Goal: Find specific page/section: Find specific page/section

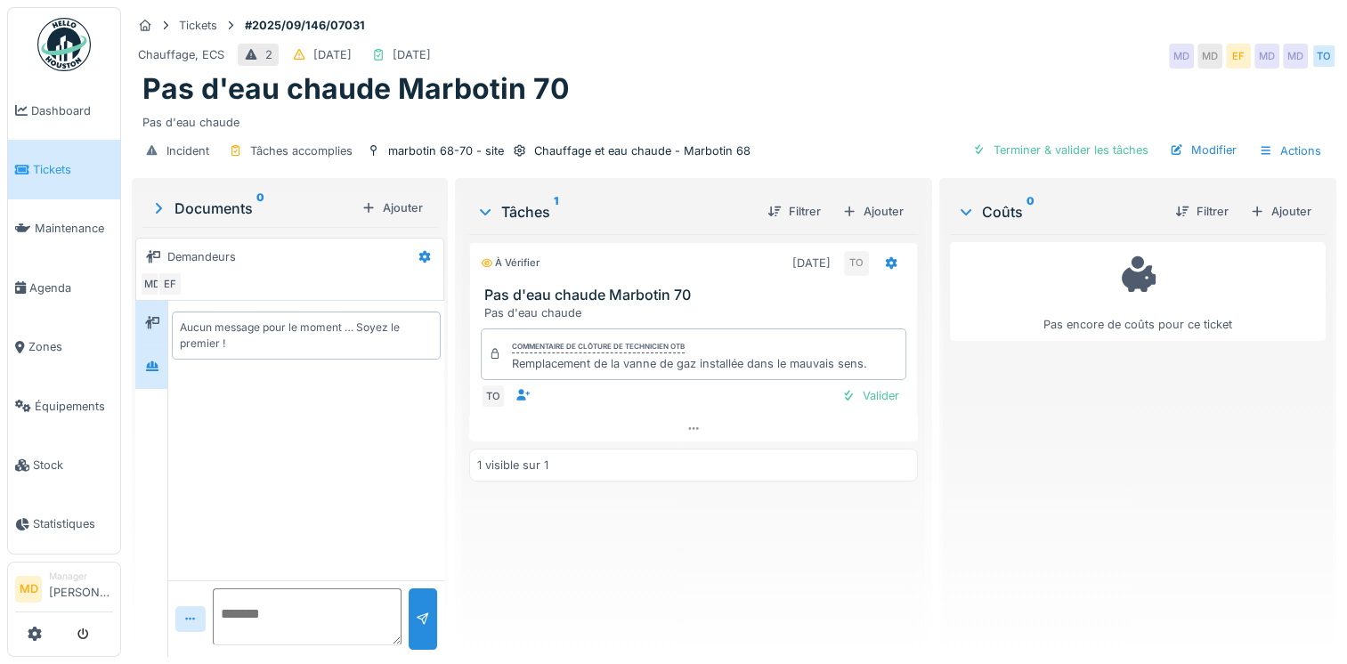
click at [149, 378] on div at bounding box center [152, 366] width 27 height 29
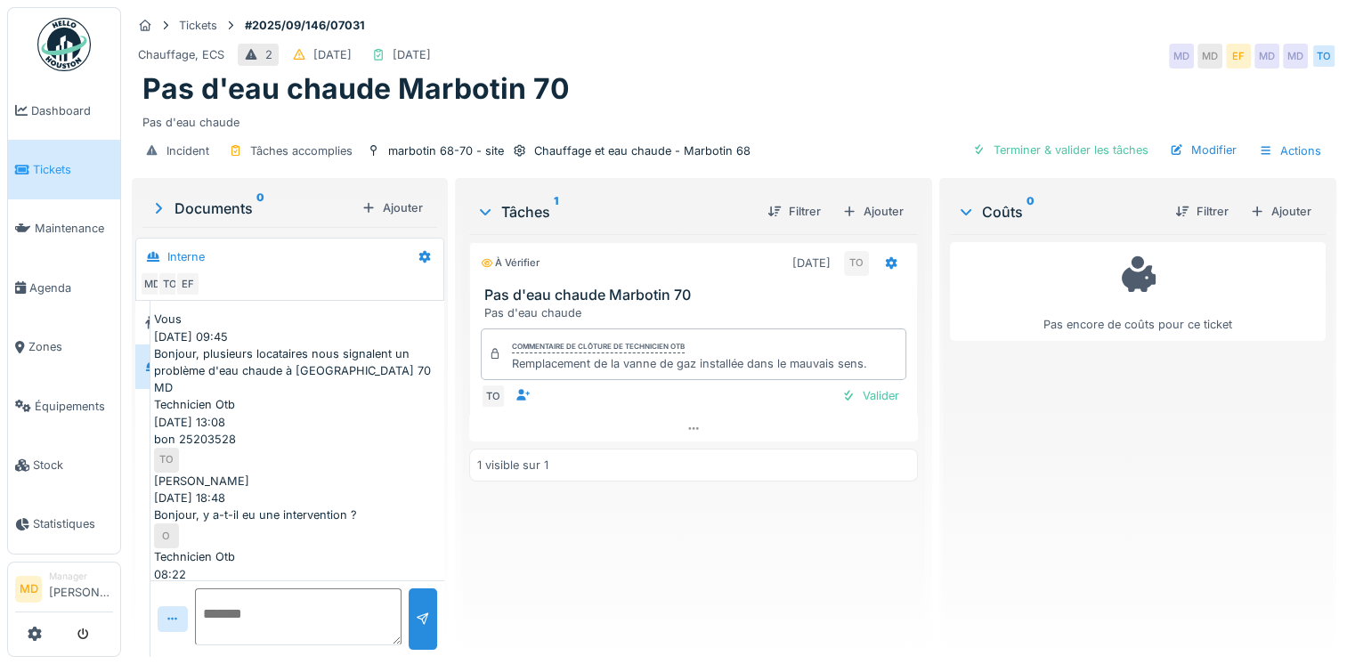
scroll to position [156, 0]
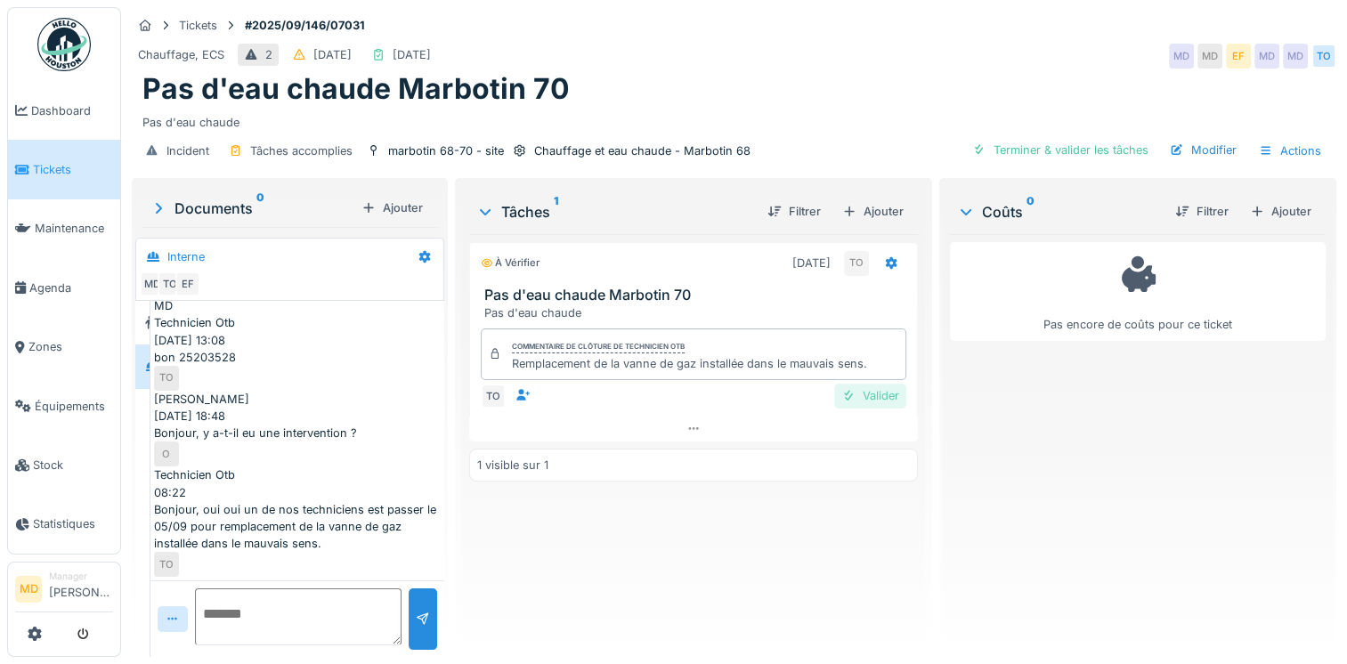
click at [846, 387] on div at bounding box center [848, 395] width 14 height 17
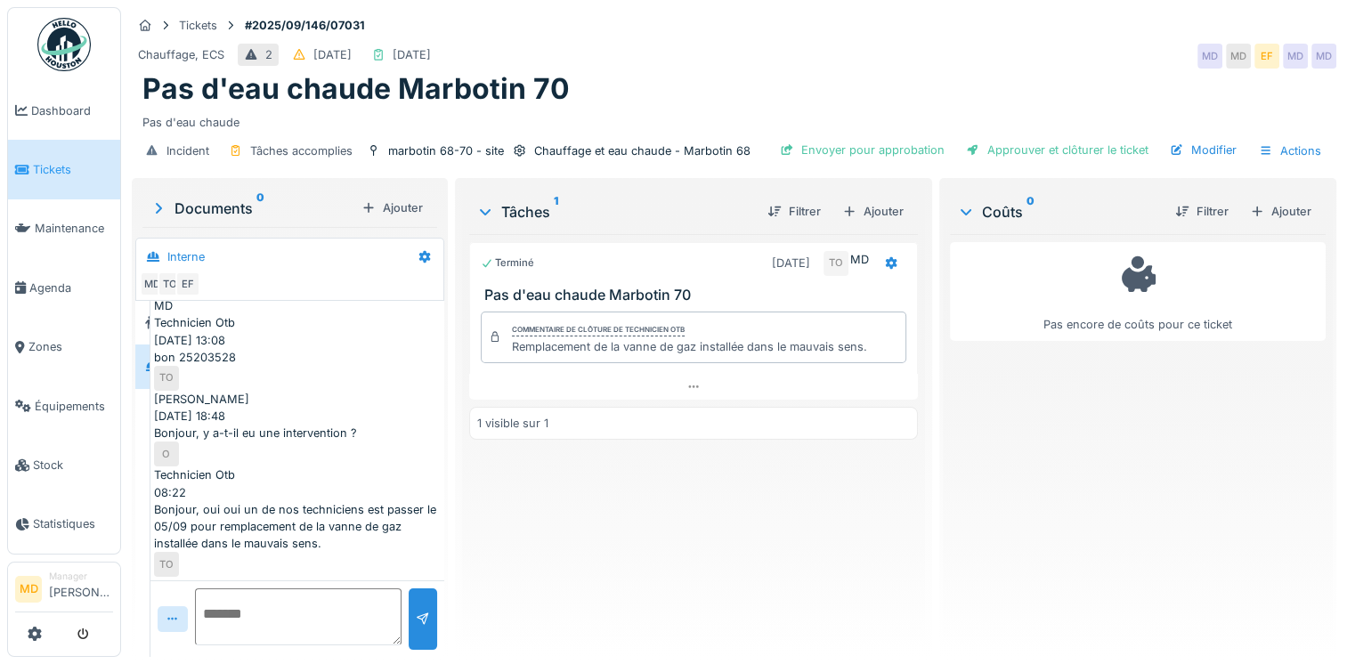
click at [75, 167] on span "Tickets" at bounding box center [73, 169] width 80 height 17
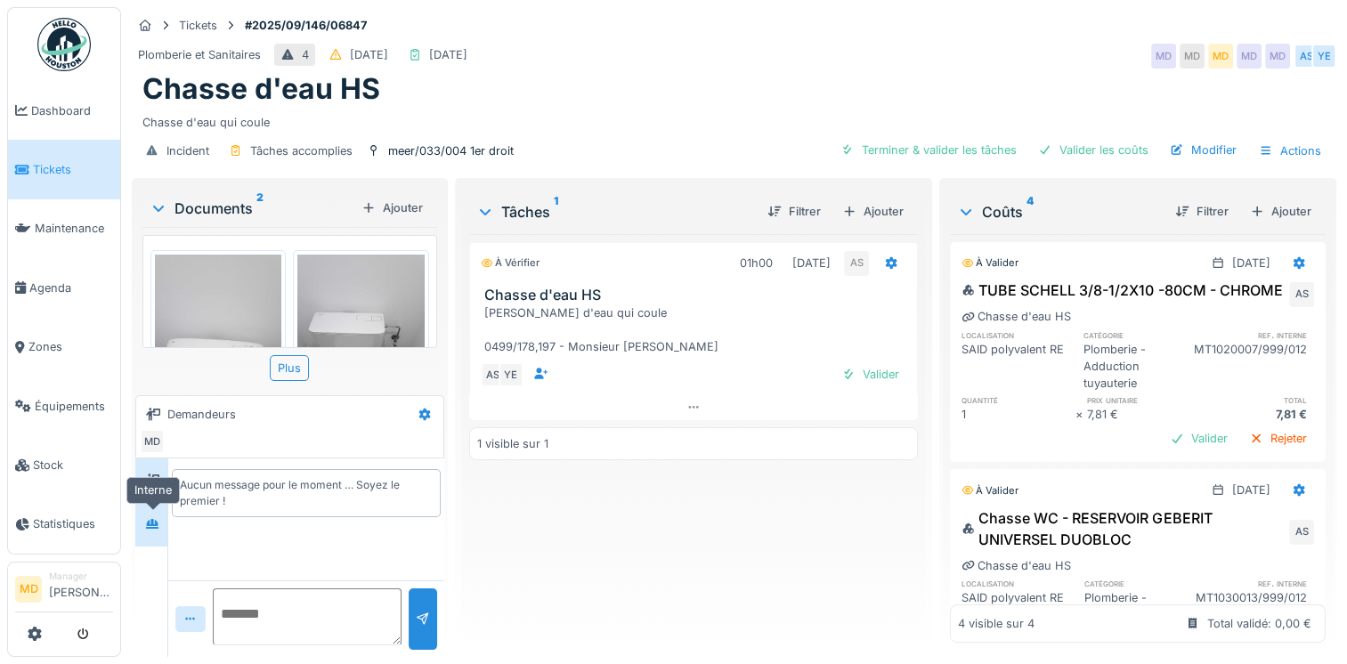
click at [160, 528] on div at bounding box center [152, 524] width 27 height 22
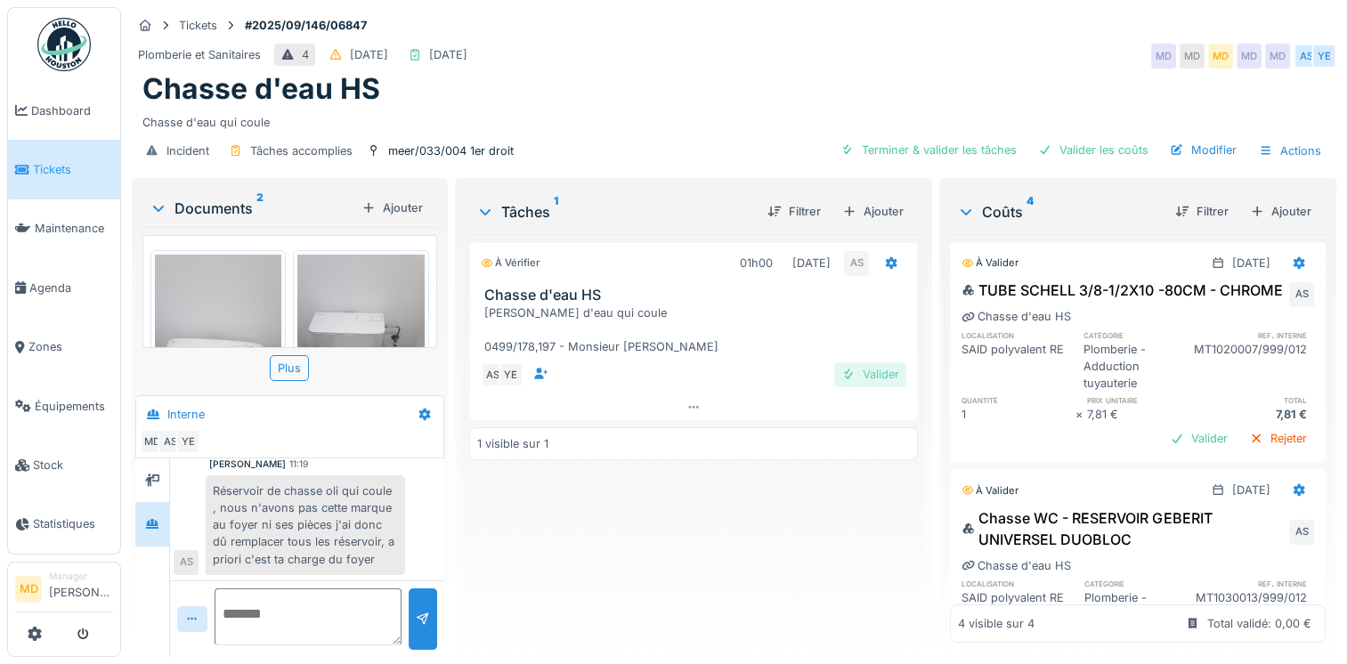
click at [861, 379] on div "Valider" at bounding box center [870, 374] width 72 height 24
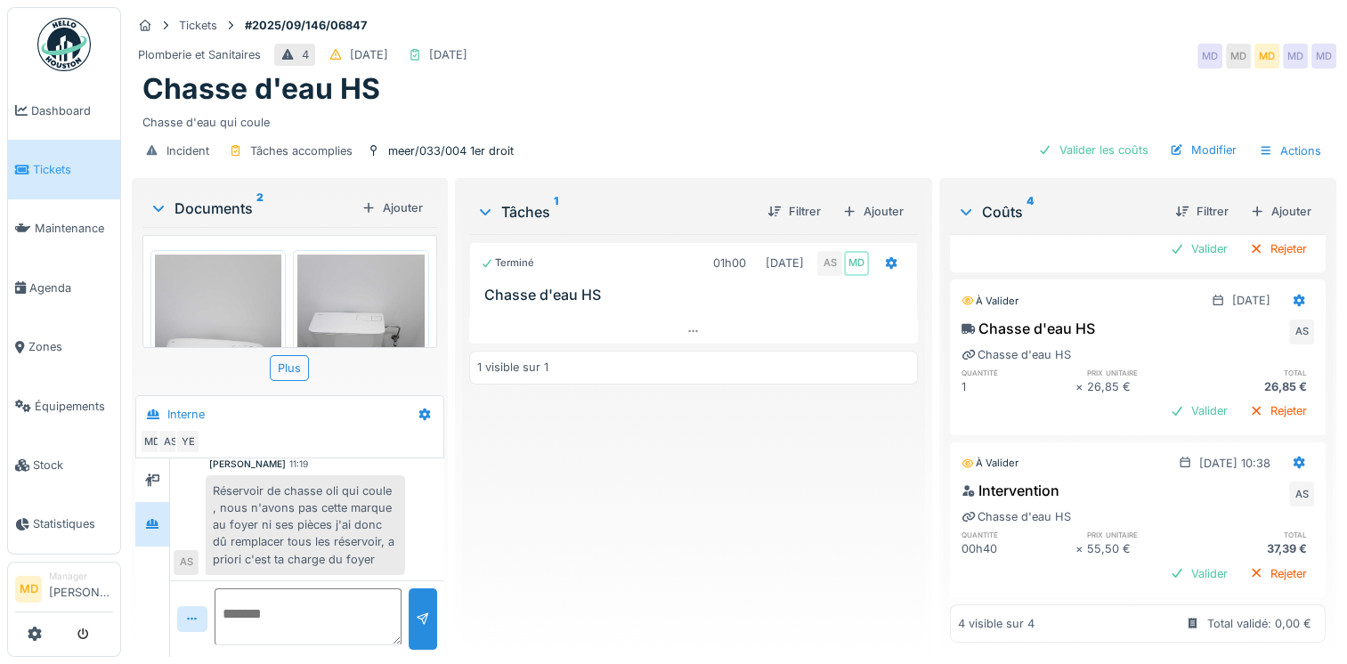
scroll to position [13, 0]
click at [1163, 562] on div "Valider" at bounding box center [1199, 574] width 72 height 24
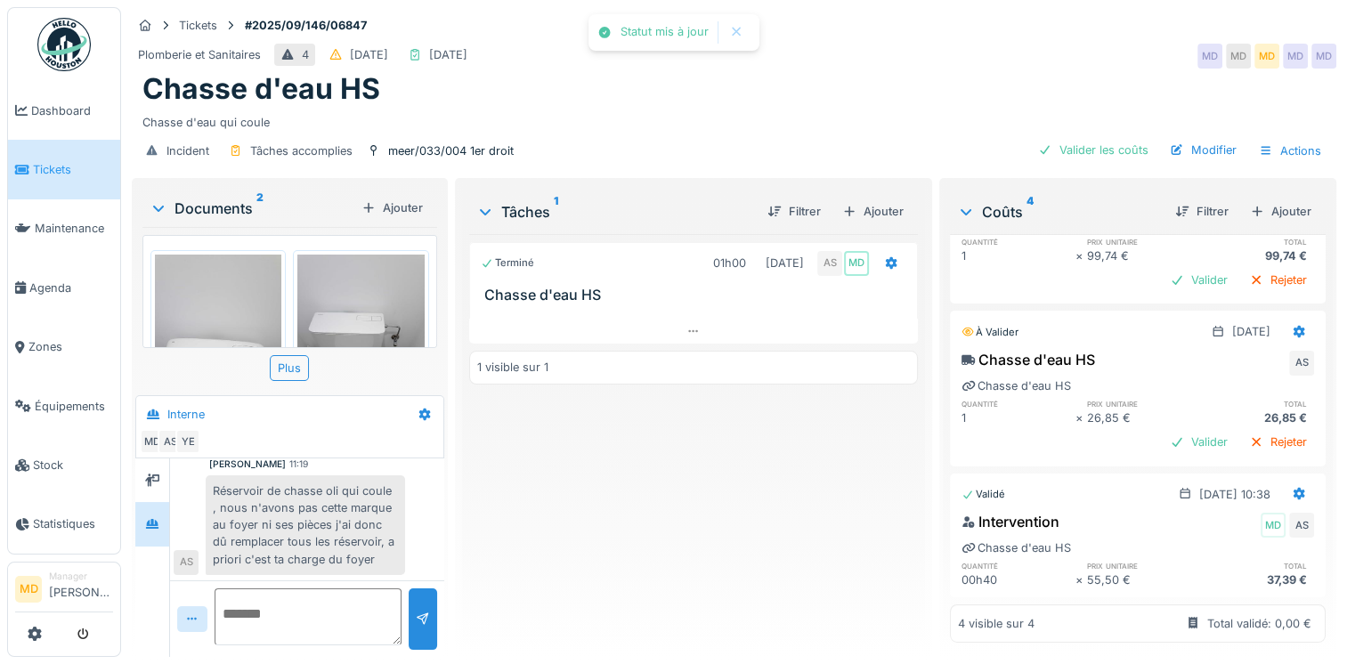
scroll to position [450, 0]
click at [1172, 430] on div "Valider" at bounding box center [1199, 442] width 72 height 24
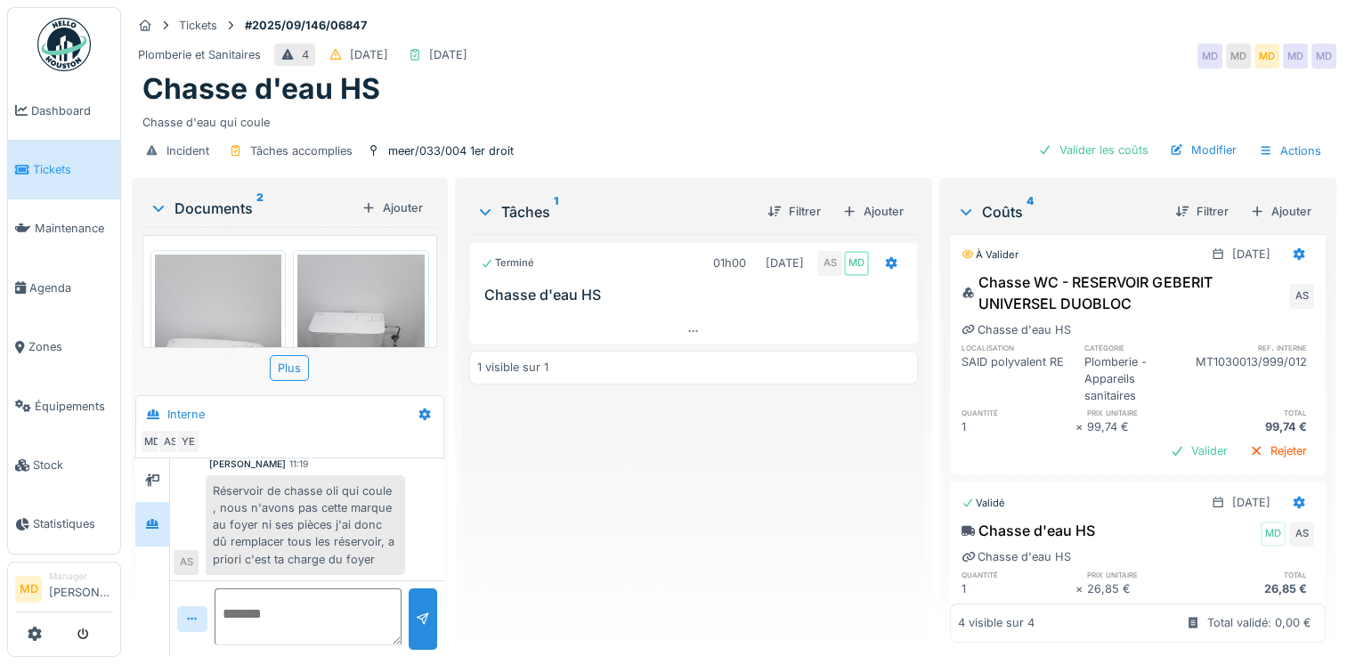
scroll to position [267, 0]
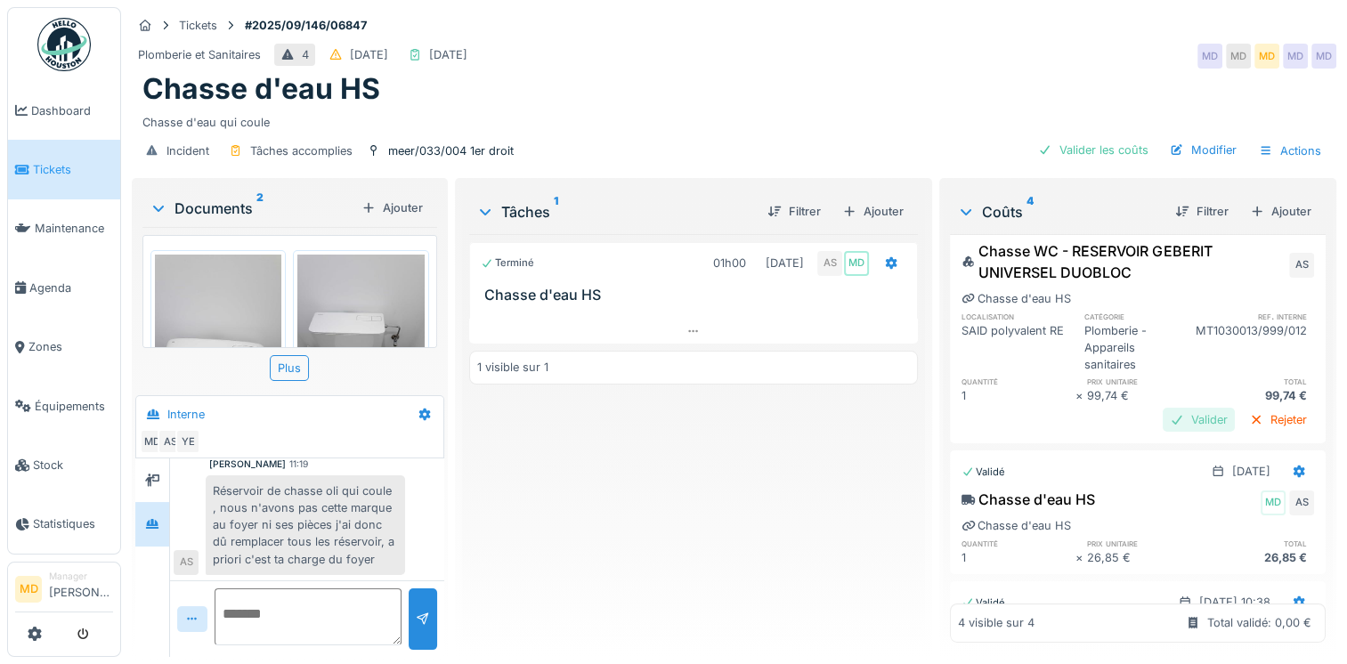
click at [1163, 425] on div "Valider" at bounding box center [1199, 420] width 72 height 24
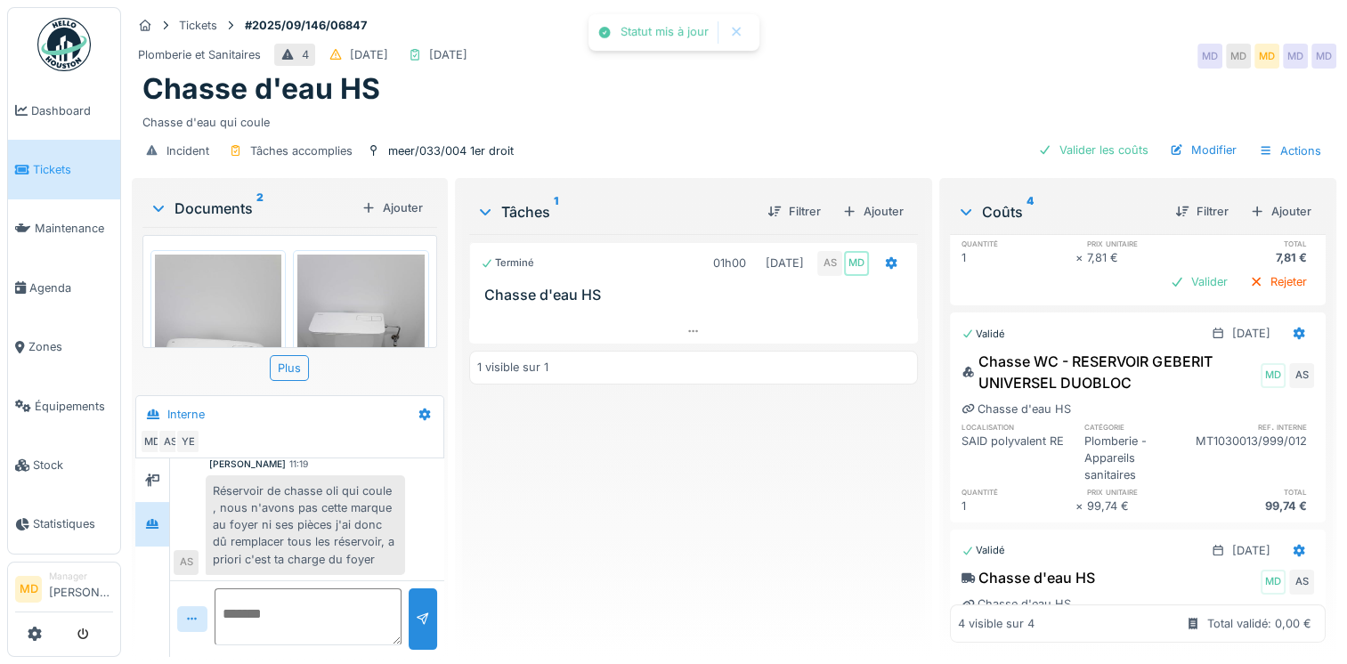
scroll to position [0, 0]
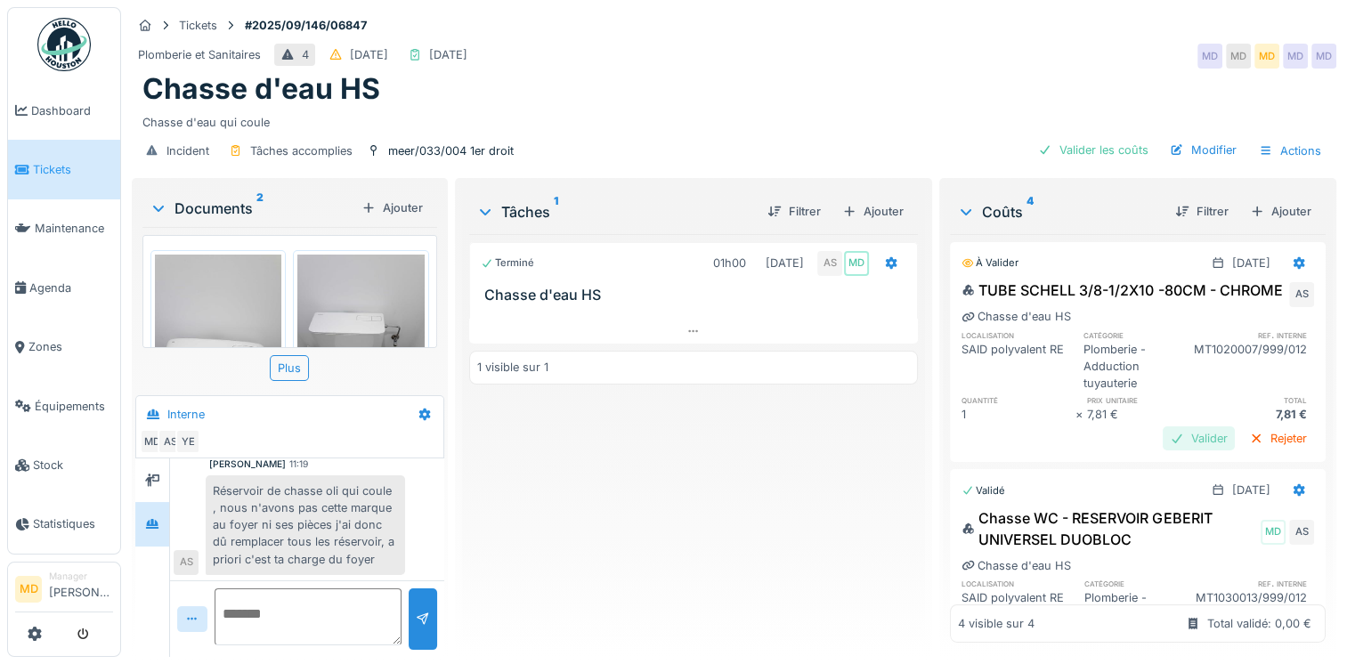
click at [1165, 443] on div "Valider" at bounding box center [1199, 438] width 72 height 24
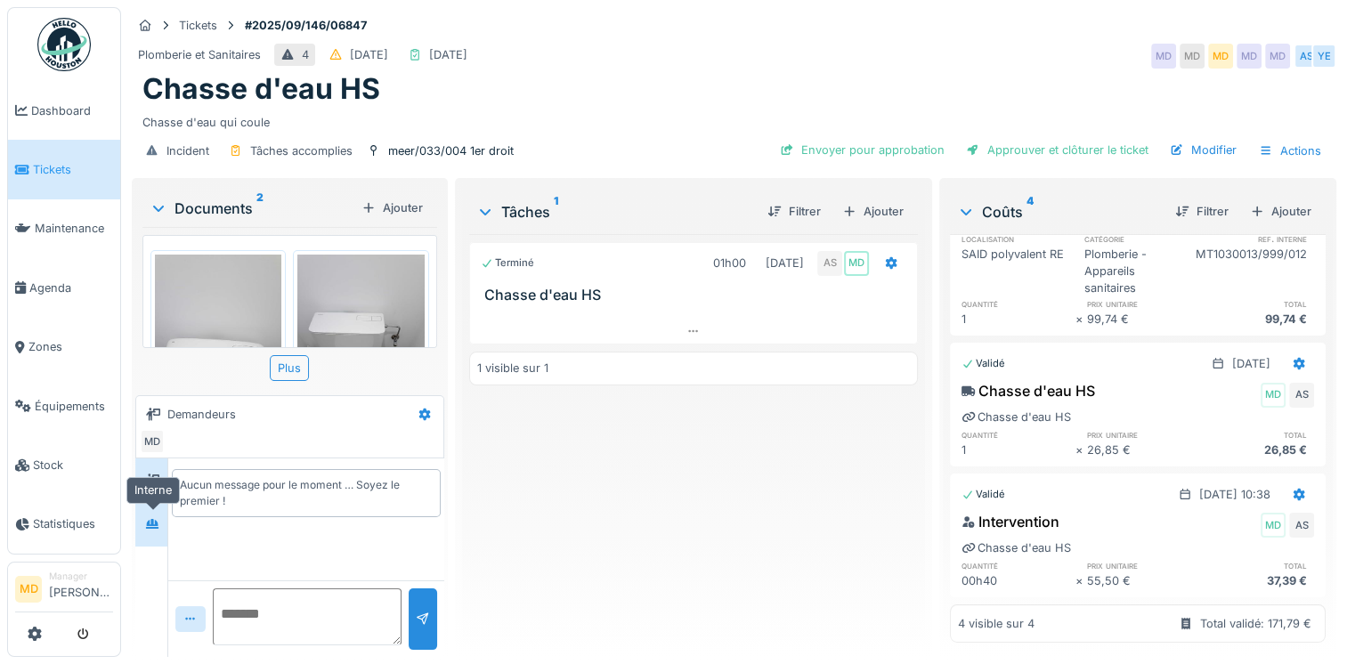
click at [162, 513] on div at bounding box center [152, 524] width 27 height 22
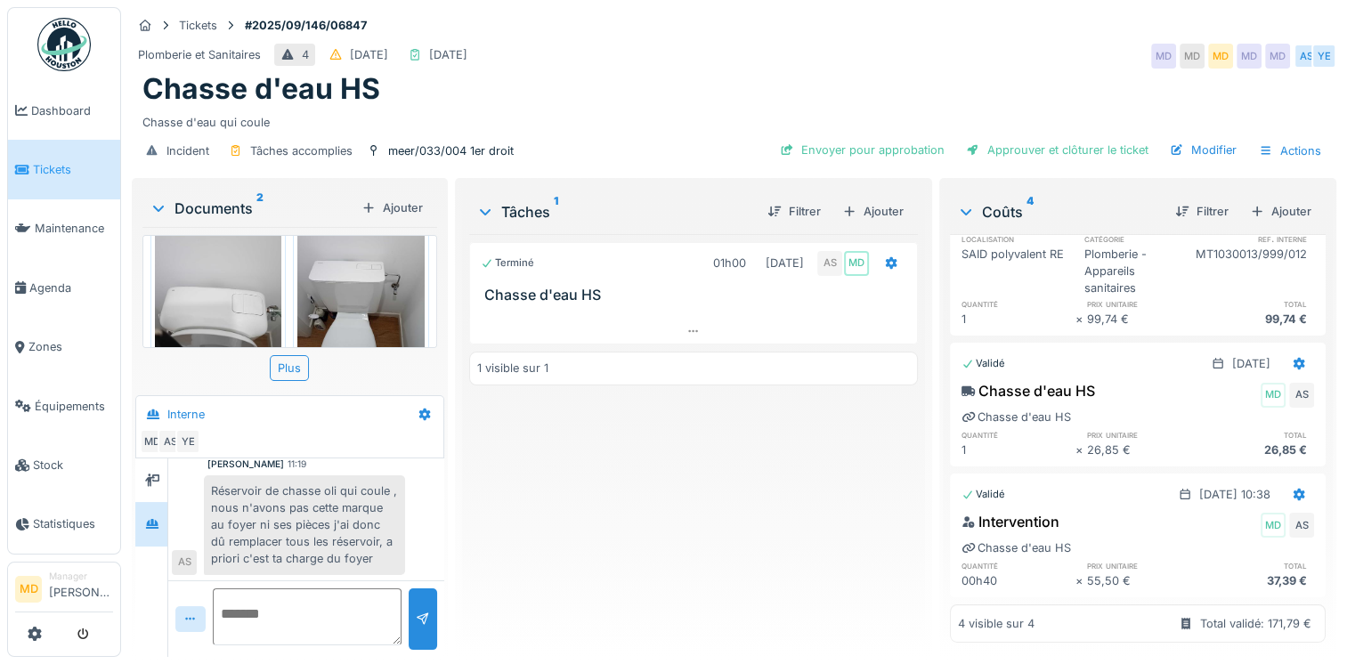
scroll to position [100, 0]
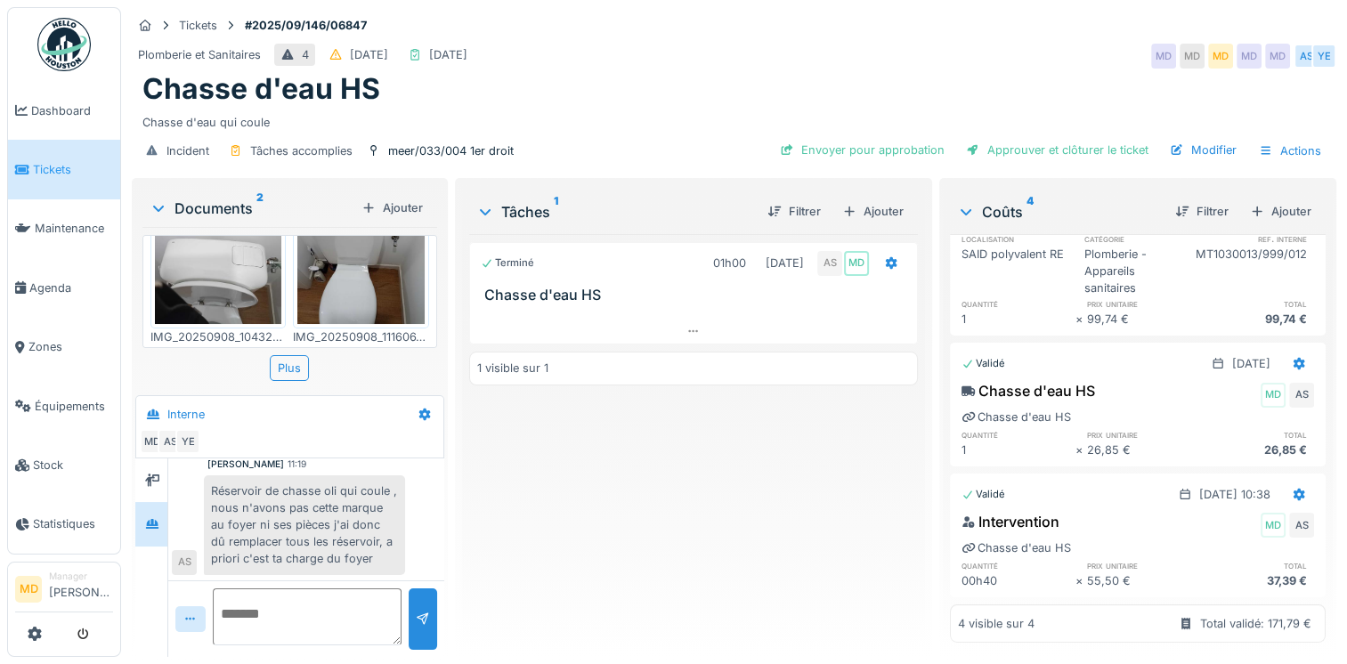
click at [215, 279] on img at bounding box center [218, 239] width 126 height 169
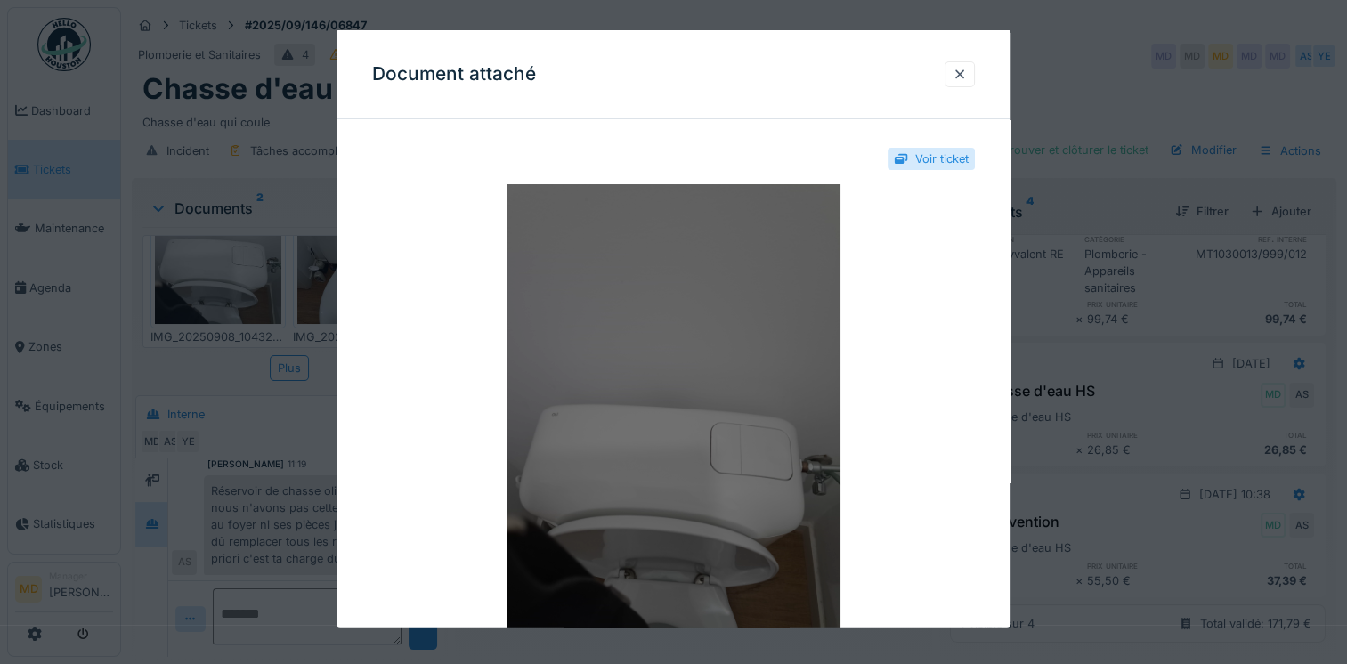
scroll to position [196, 0]
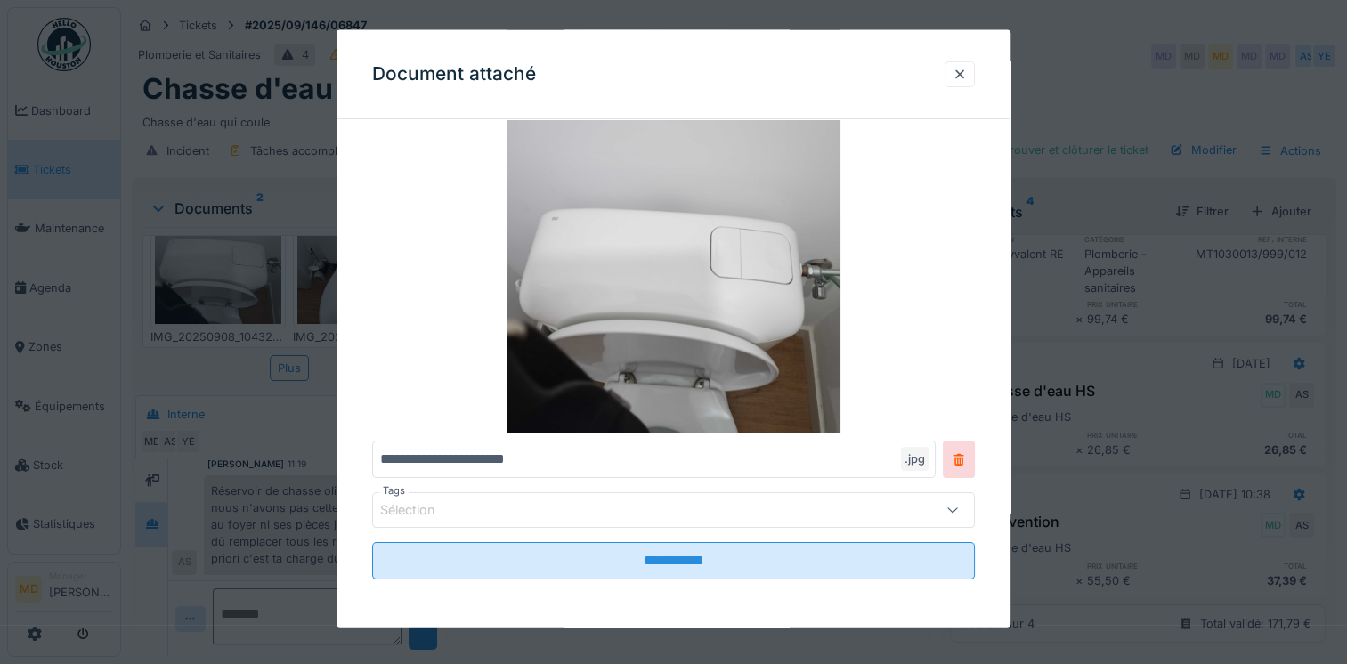
click at [975, 75] on div at bounding box center [960, 74] width 30 height 26
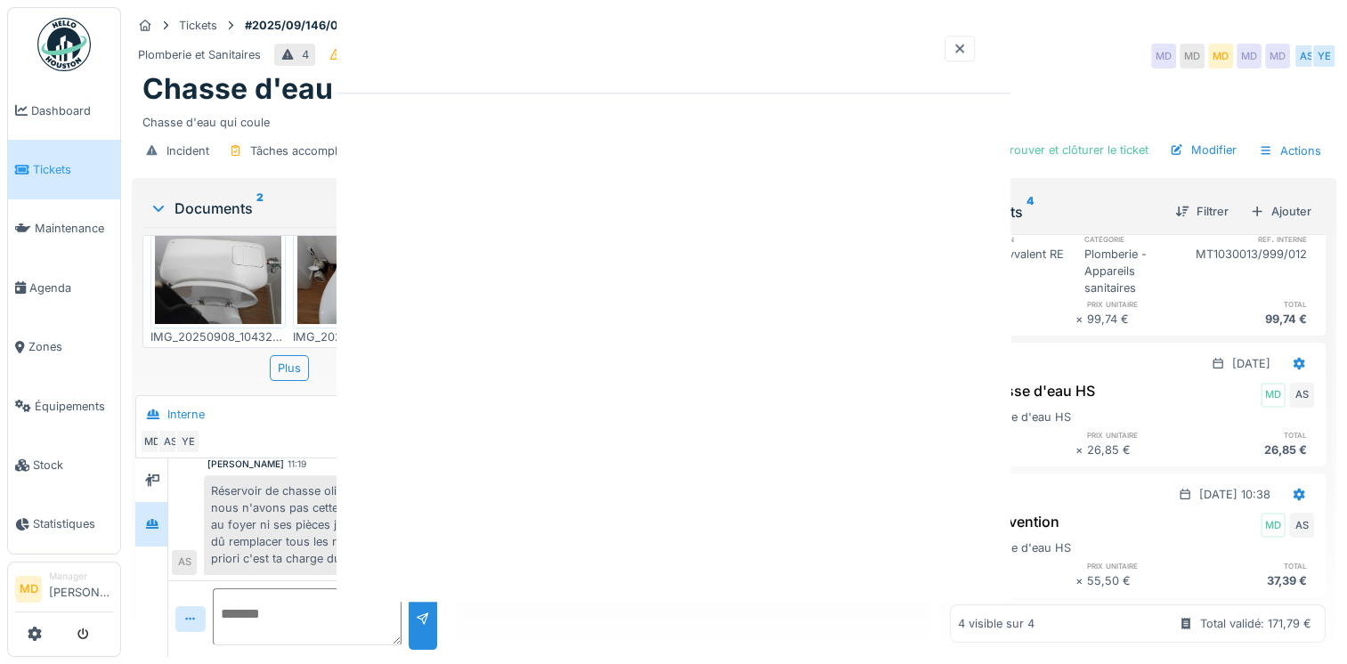
scroll to position [0, 0]
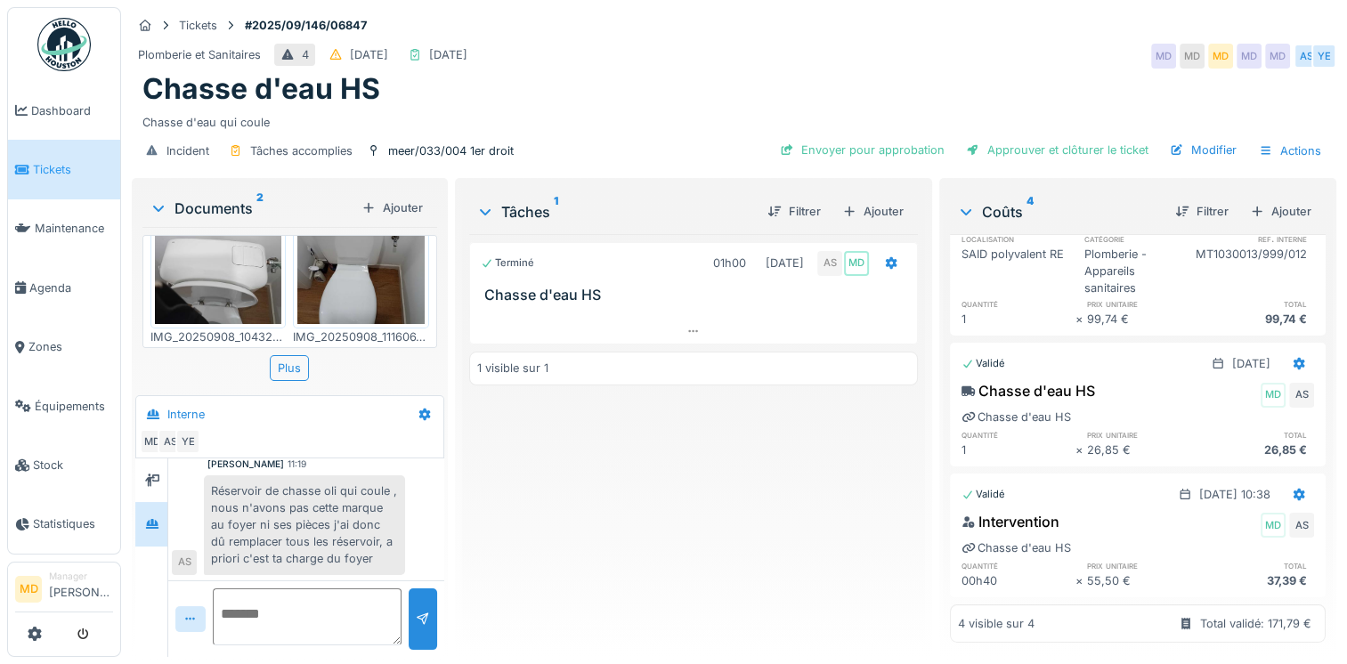
click at [367, 246] on img at bounding box center [360, 239] width 126 height 169
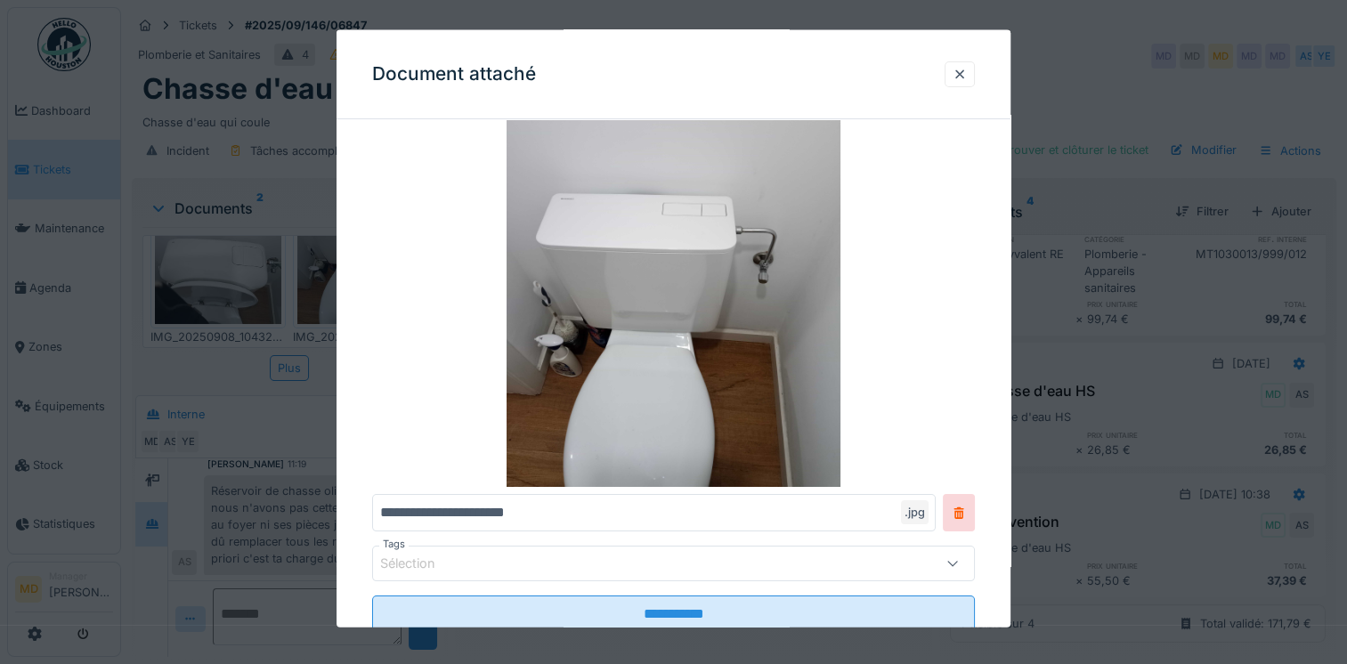
scroll to position [178, 0]
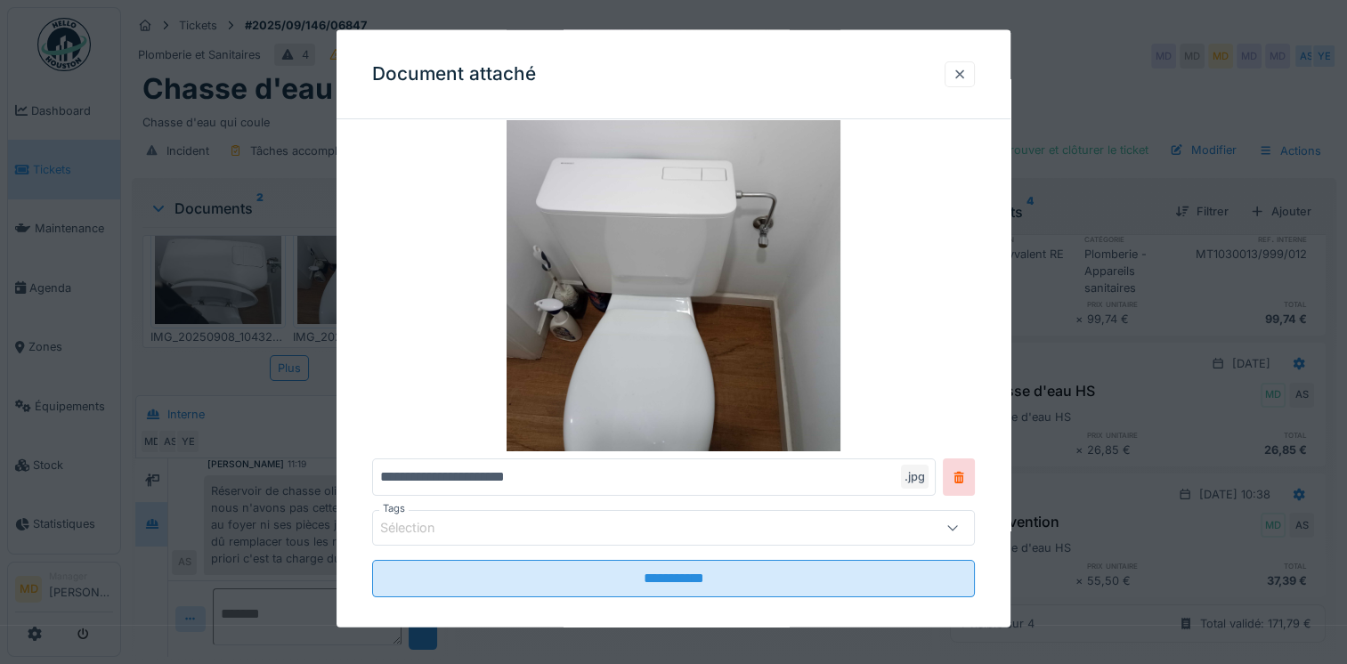
click at [975, 65] on div at bounding box center [960, 74] width 30 height 26
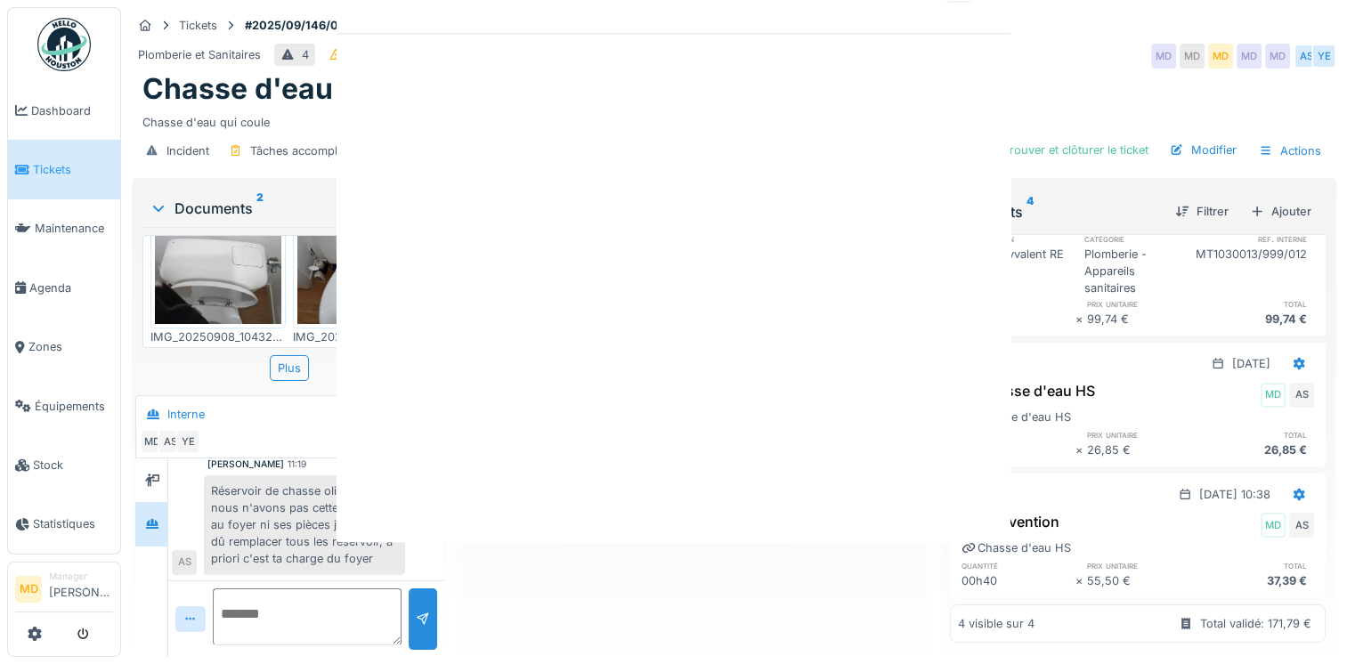
scroll to position [0, 0]
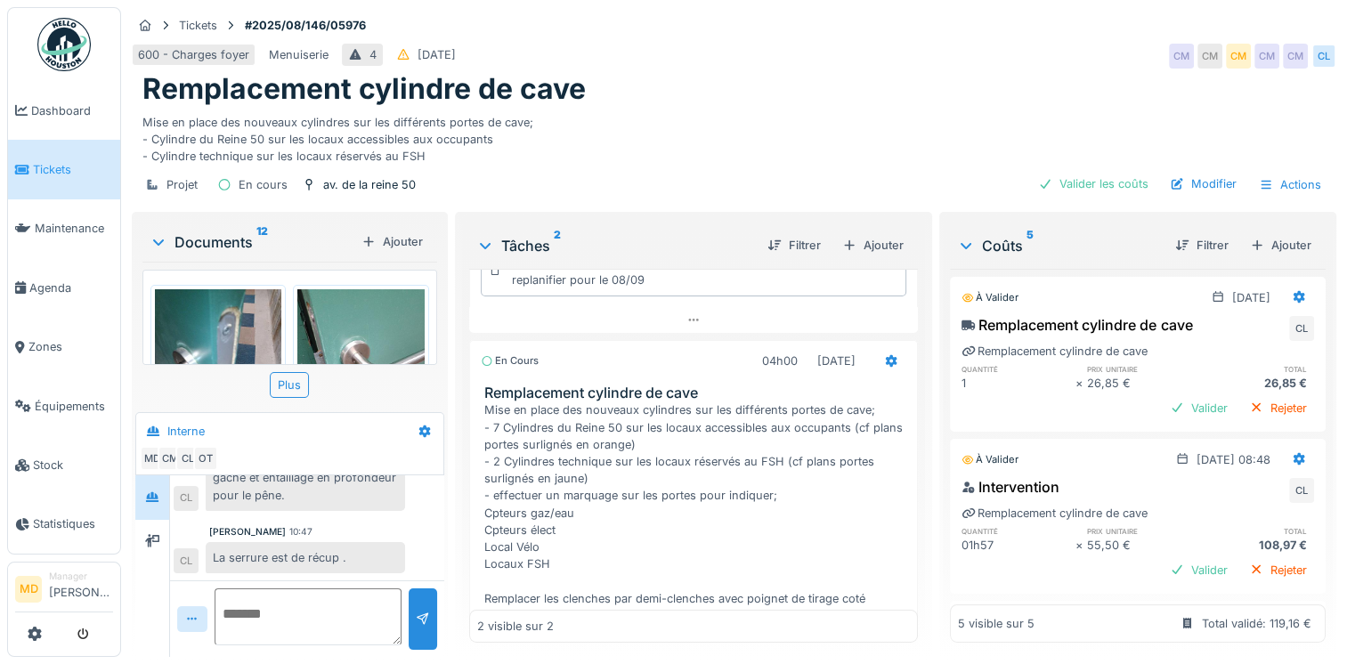
scroll to position [267, 0]
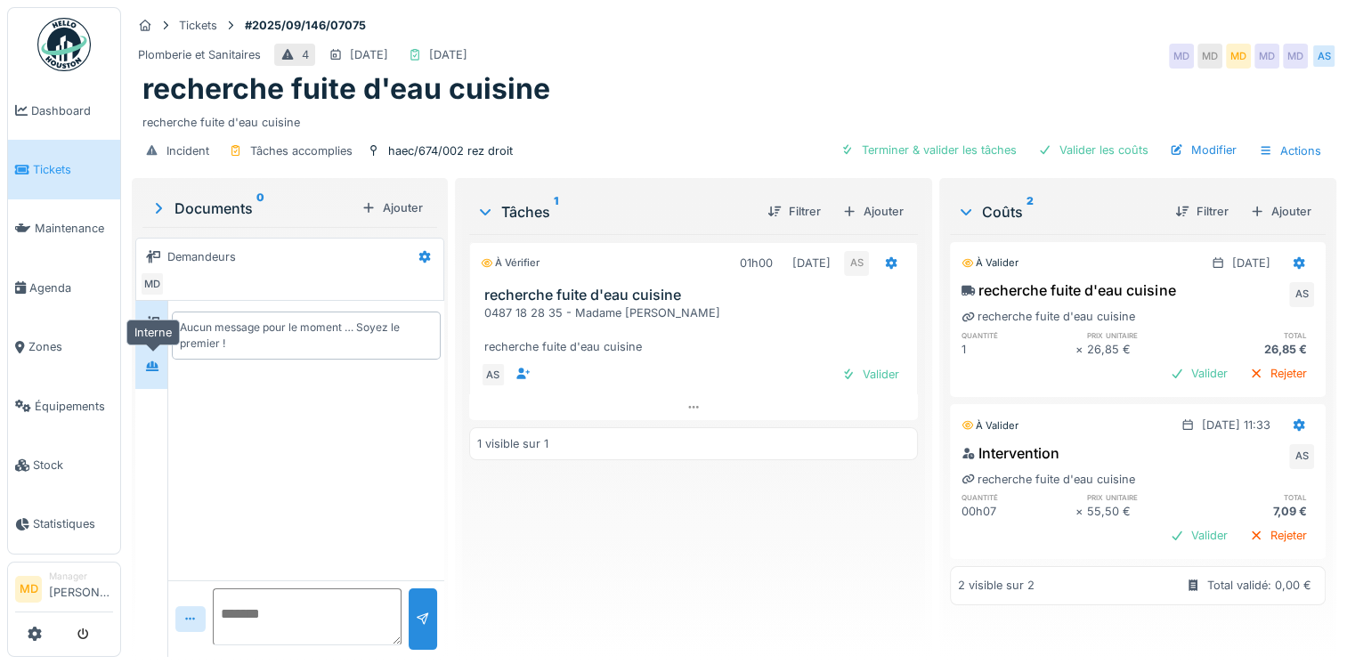
click at [157, 365] on icon at bounding box center [152, 366] width 12 height 10
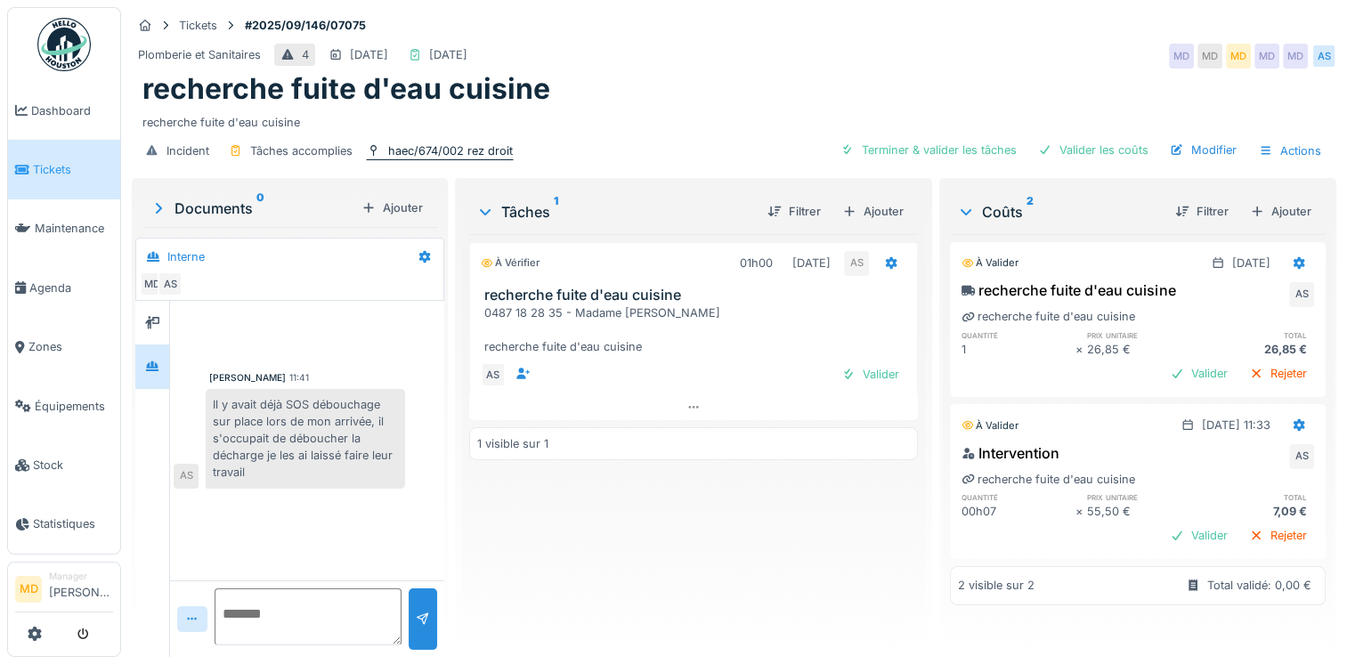
click at [433, 158] on div "haec/674/002 rez droit" at bounding box center [450, 150] width 125 height 17
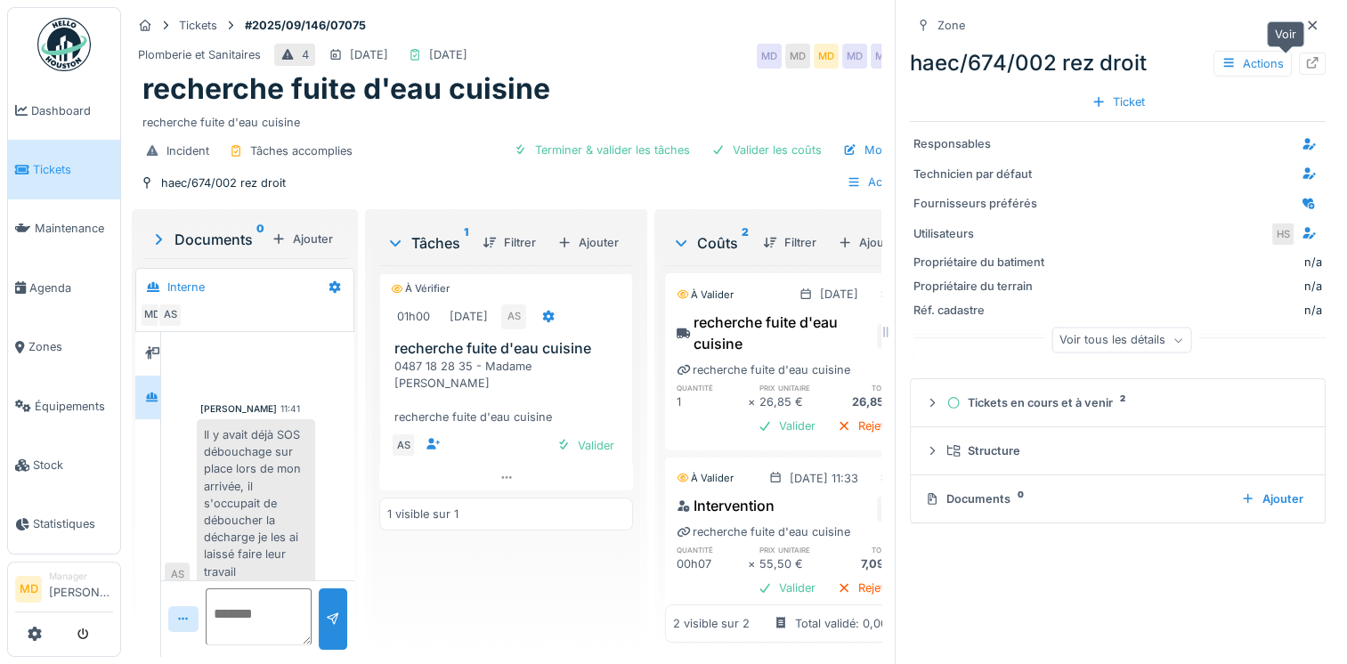
click at [1305, 62] on icon at bounding box center [1312, 63] width 14 height 12
click at [1305, 25] on icon at bounding box center [1312, 26] width 14 height 12
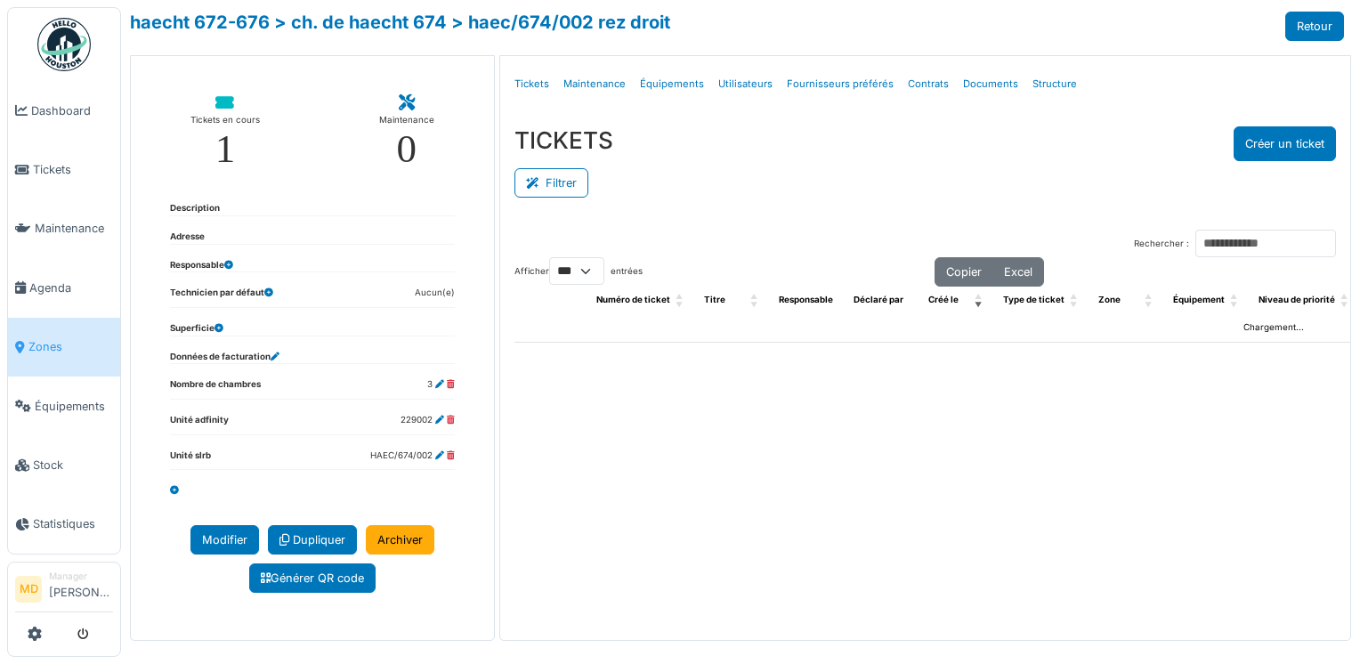
select select "***"
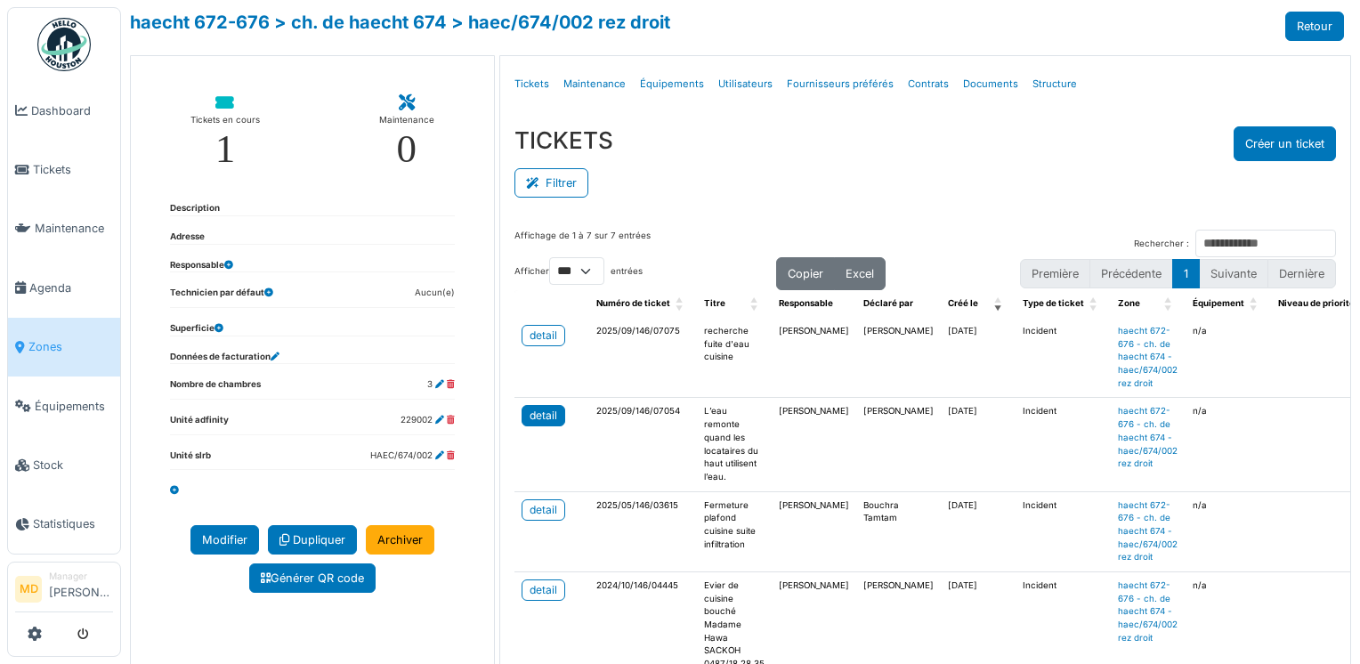
click at [538, 418] on div "detail" at bounding box center [544, 416] width 28 height 16
click at [551, 337] on div "detail" at bounding box center [544, 336] width 28 height 16
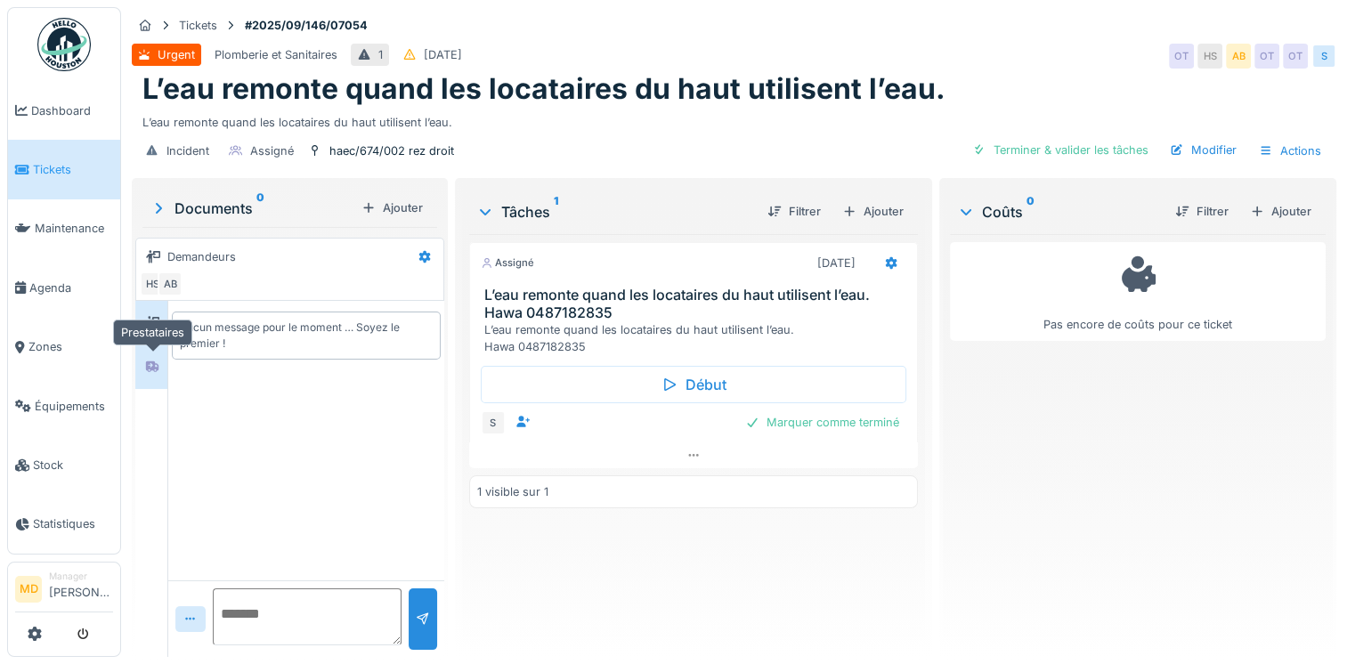
click at [157, 365] on icon at bounding box center [152, 366] width 12 height 11
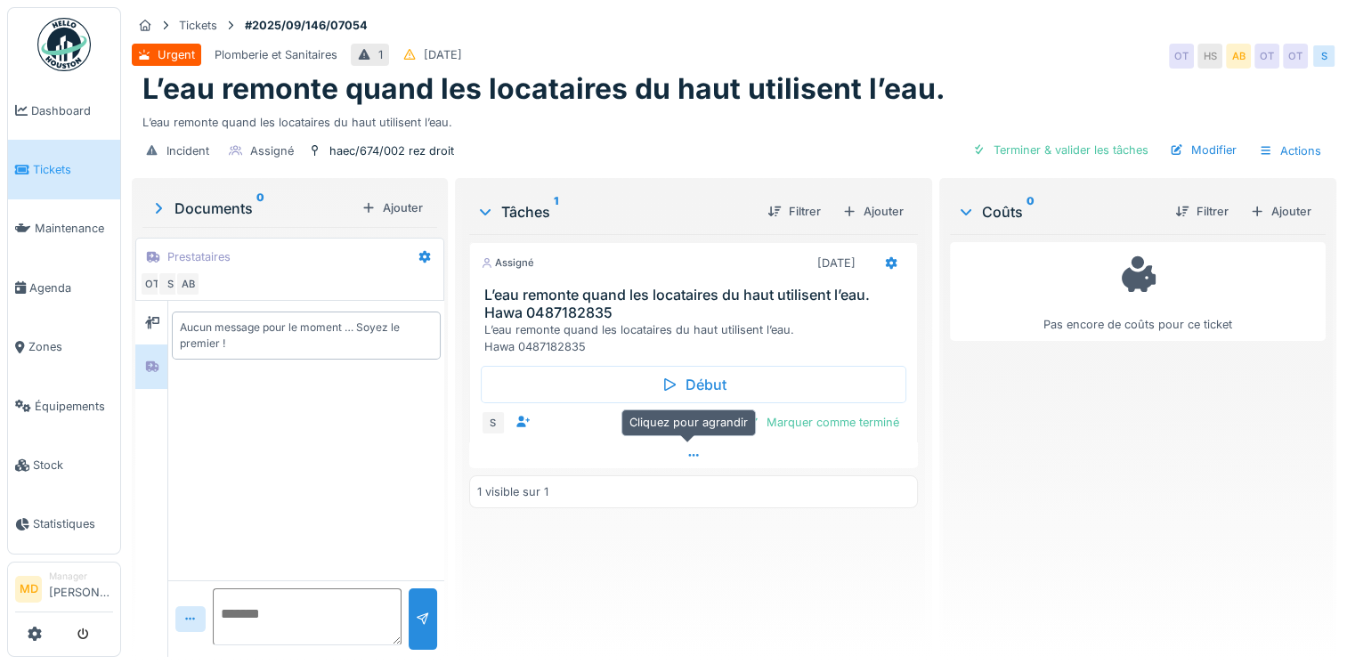
click at [686, 457] on icon at bounding box center [693, 456] width 14 height 12
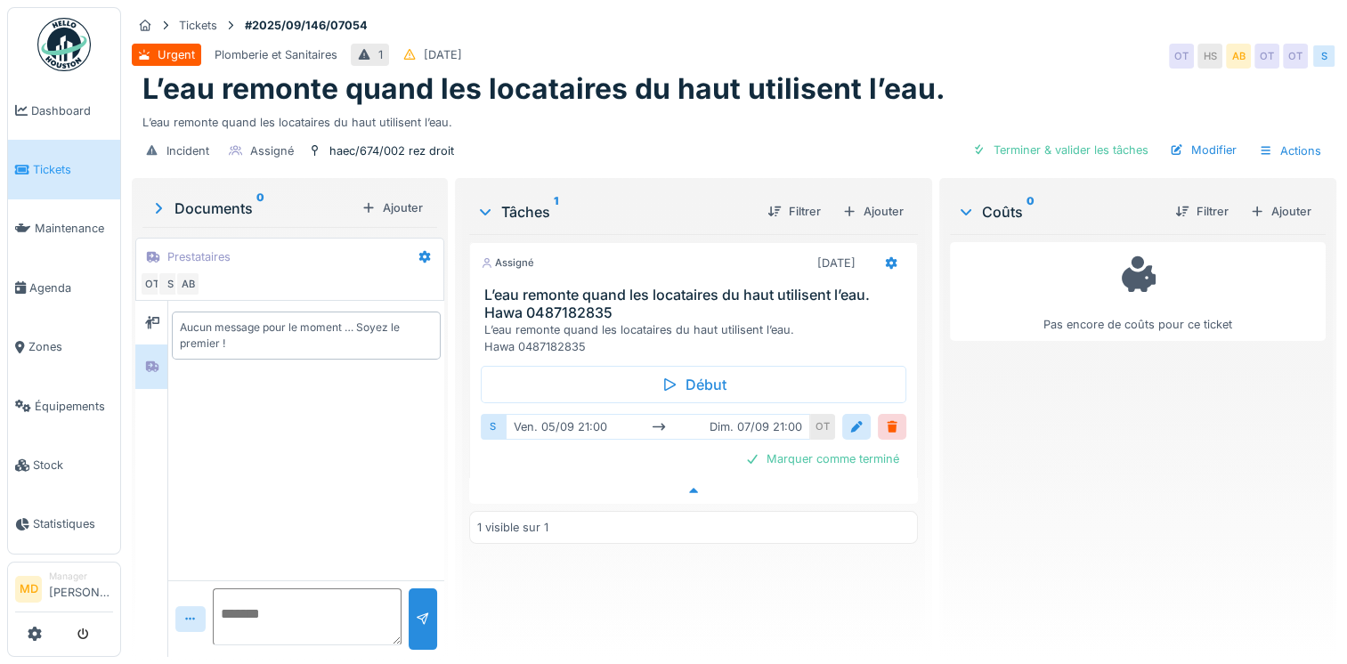
scroll to position [13, 0]
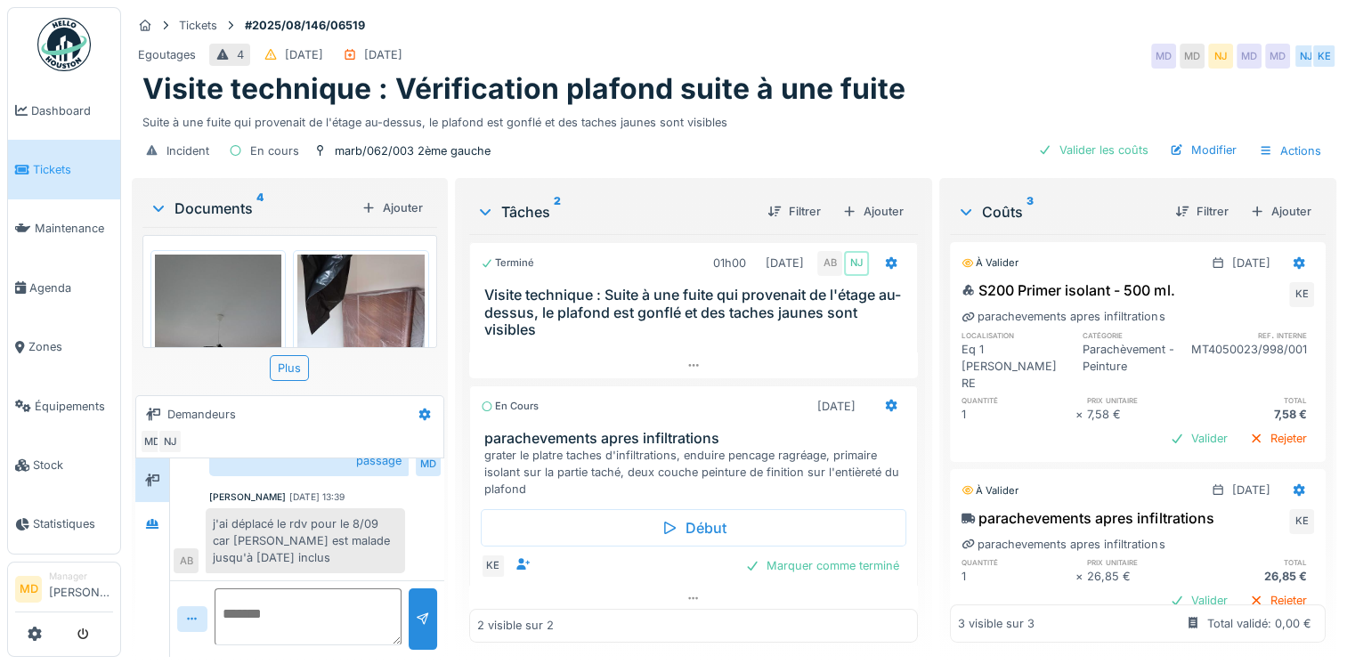
scroll to position [13, 0]
click at [153, 518] on icon at bounding box center [152, 524] width 14 height 12
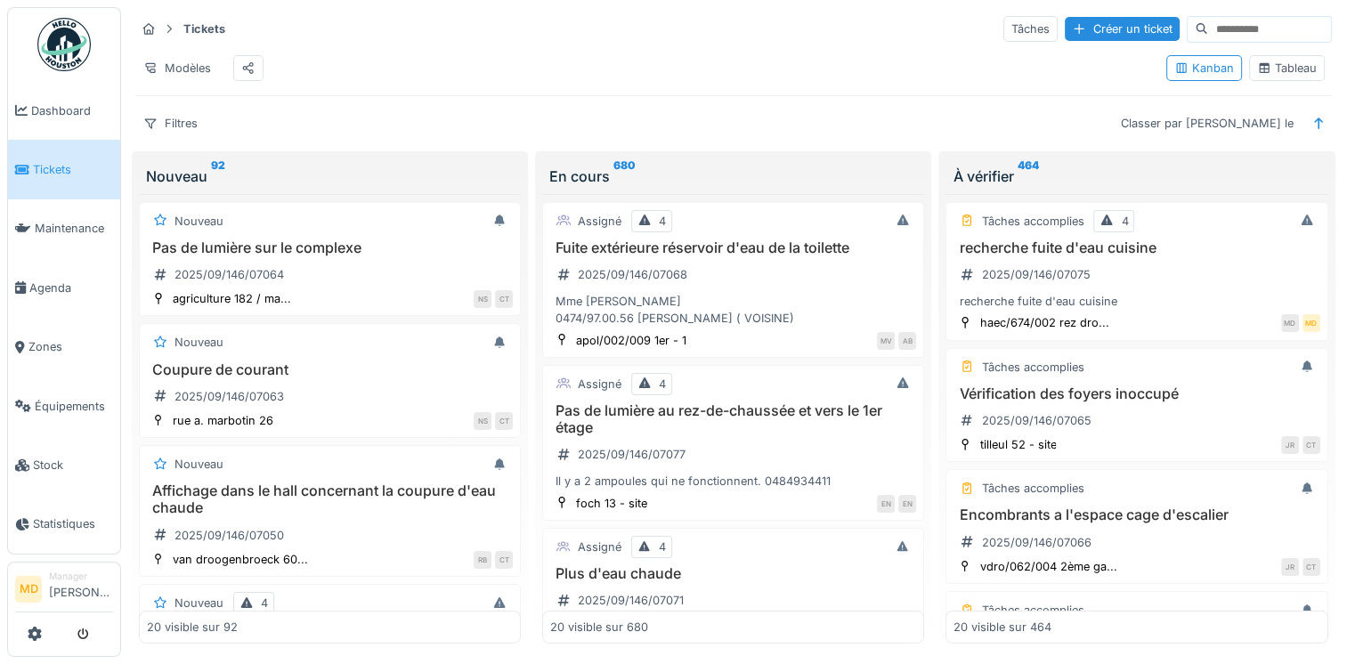
click at [1265, 77] on div "Tableau" at bounding box center [1287, 68] width 60 height 17
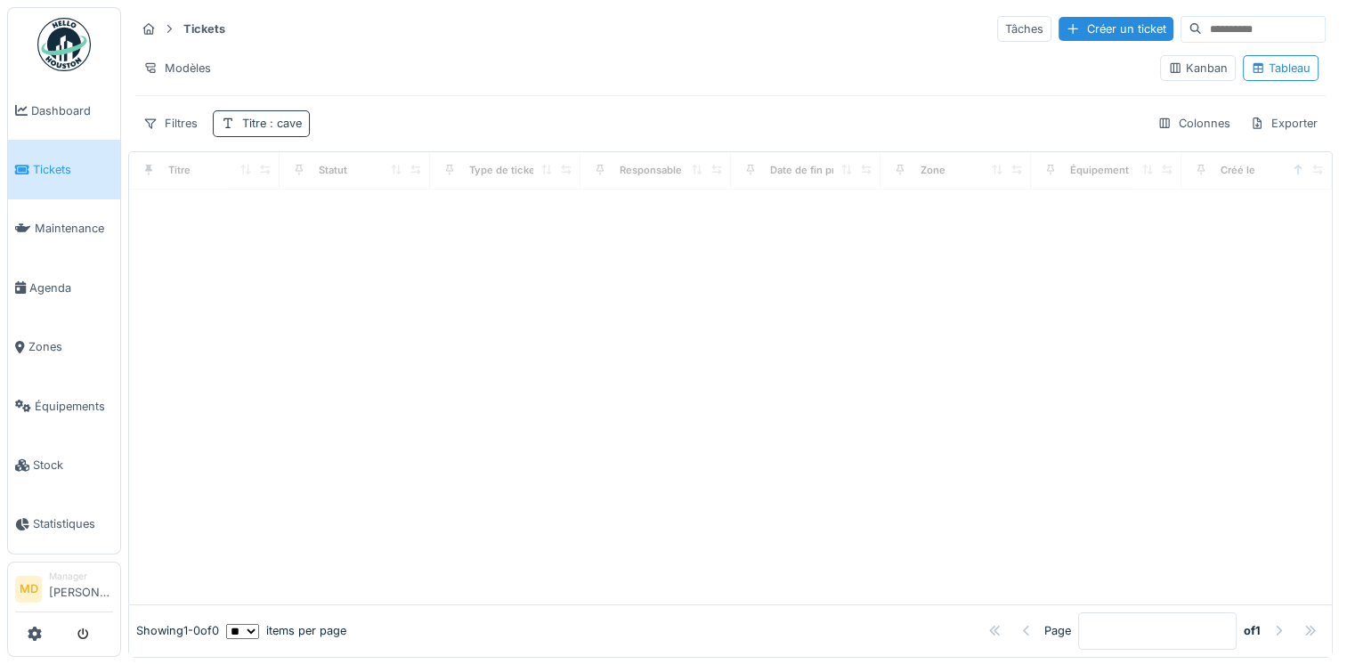
click at [239, 125] on div "Titre : cave" at bounding box center [261, 123] width 97 height 26
click at [378, 169] on div "Supprimer" at bounding box center [352, 169] width 92 height 24
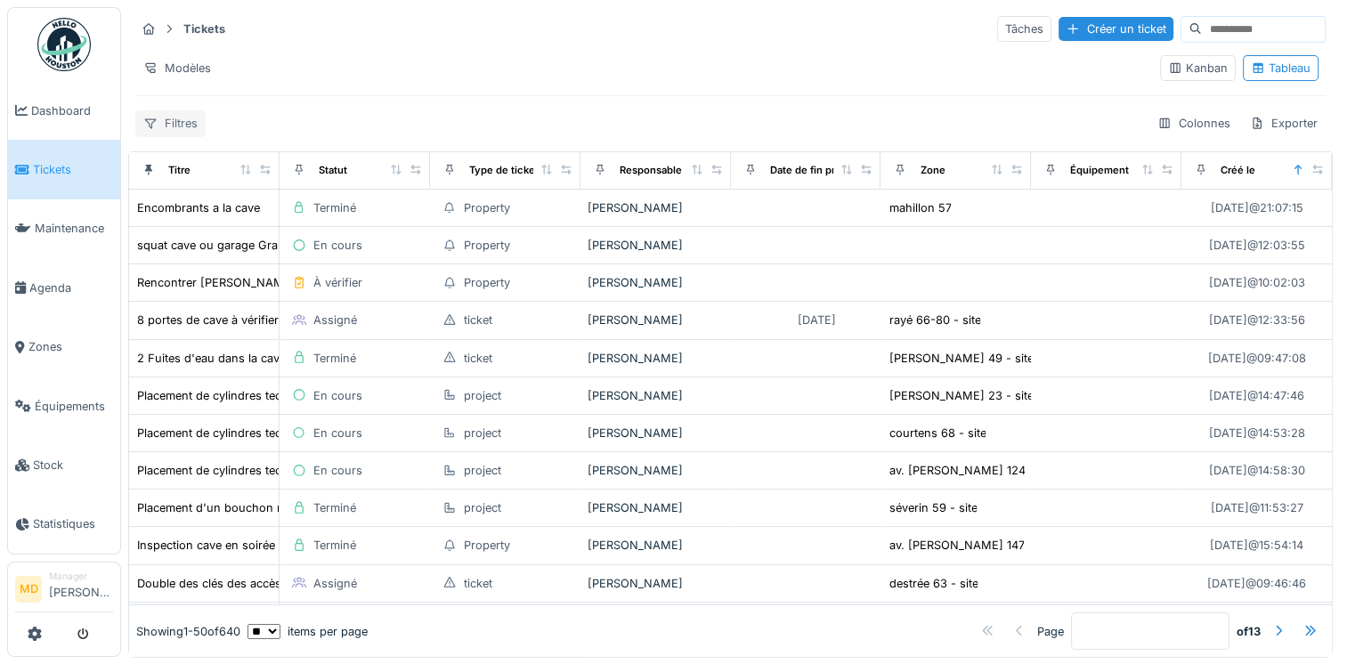
click at [166, 115] on div "Filtres" at bounding box center [170, 123] width 70 height 26
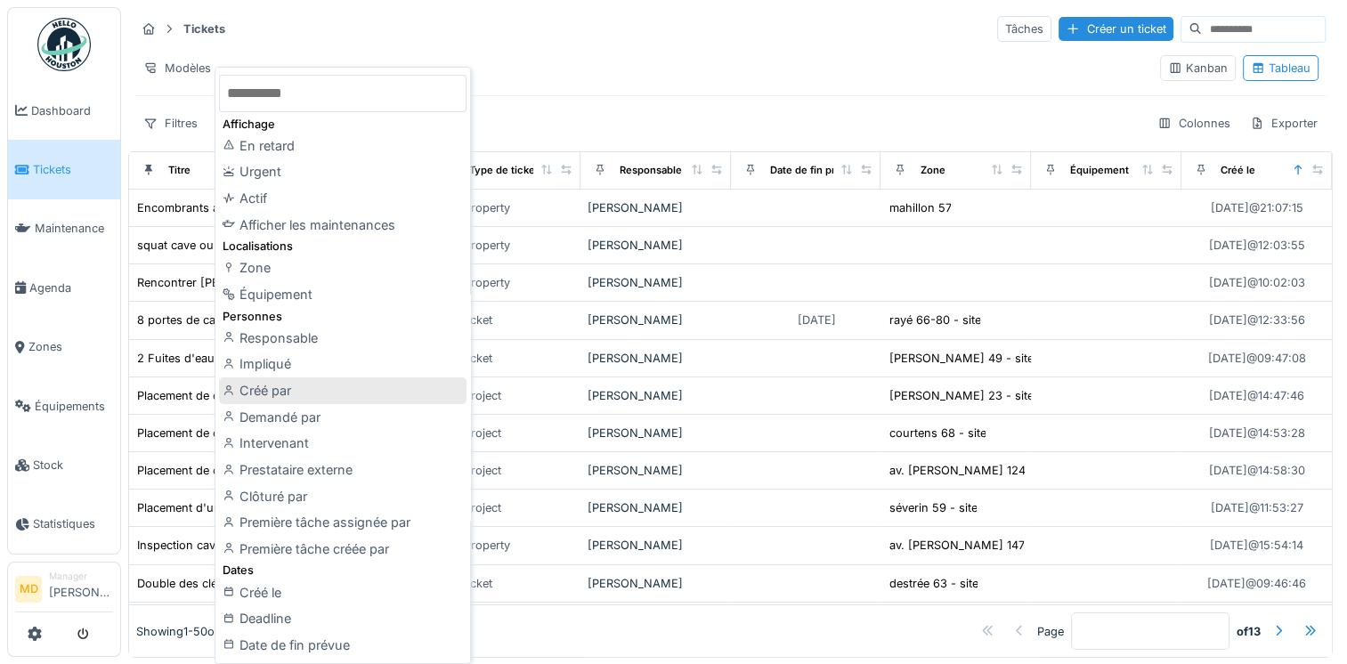
click at [283, 390] on div "Créé par" at bounding box center [343, 390] width 248 height 27
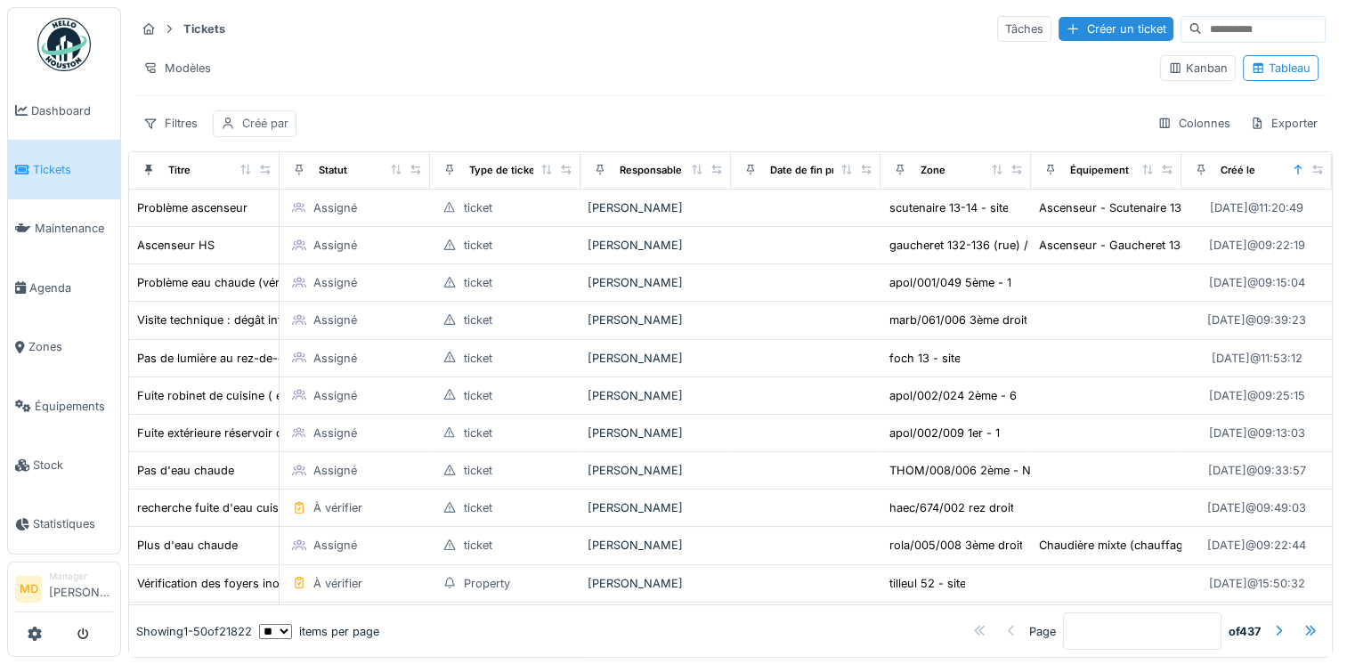
click at [256, 126] on div "Créé par" at bounding box center [265, 123] width 46 height 17
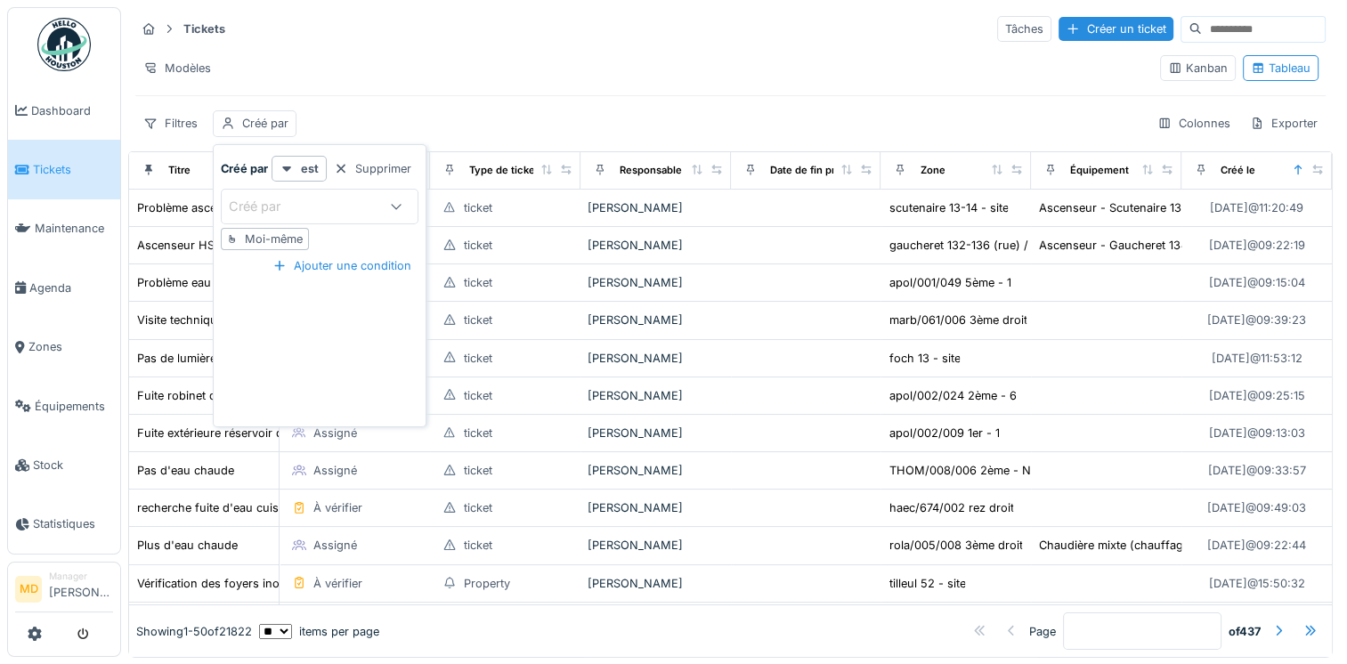
click at [253, 237] on div "Moi-même" at bounding box center [274, 239] width 58 height 17
type input "*****"
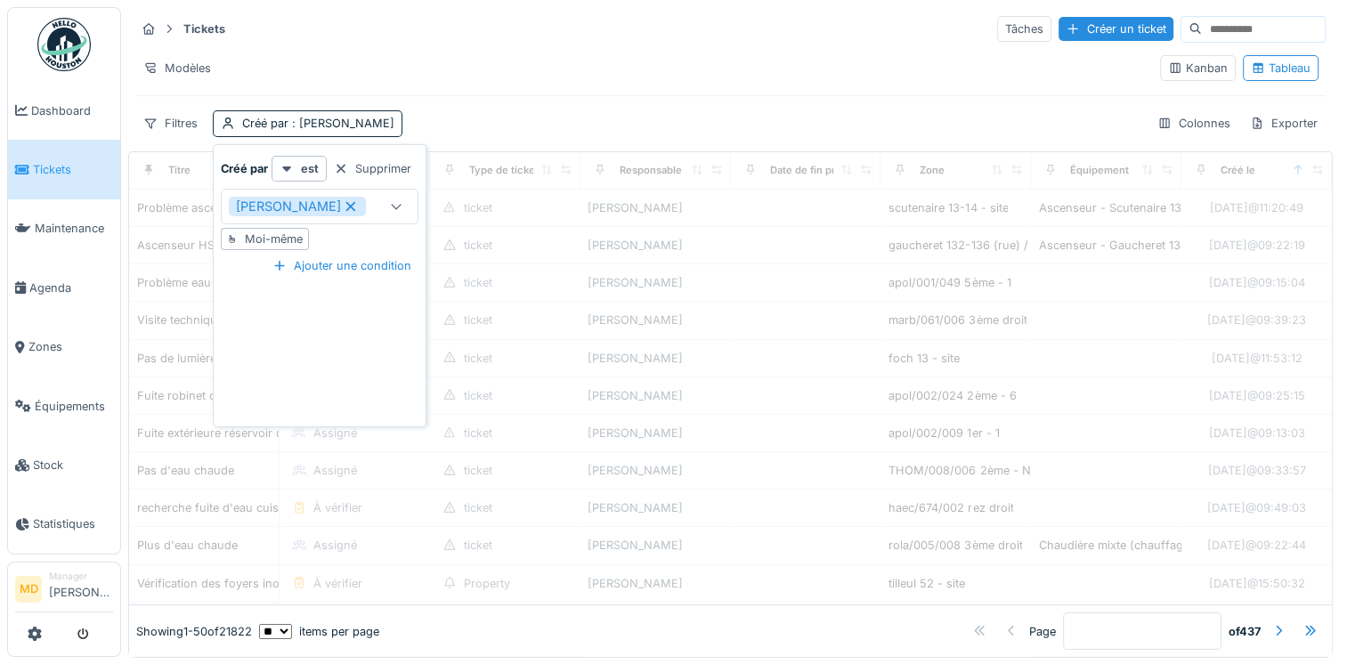
click at [427, 121] on div "Filtres Créé par : Mouad Dakir Colonnes Exporter" at bounding box center [730, 123] width 1190 height 26
